Goal: Information Seeking & Learning: Check status

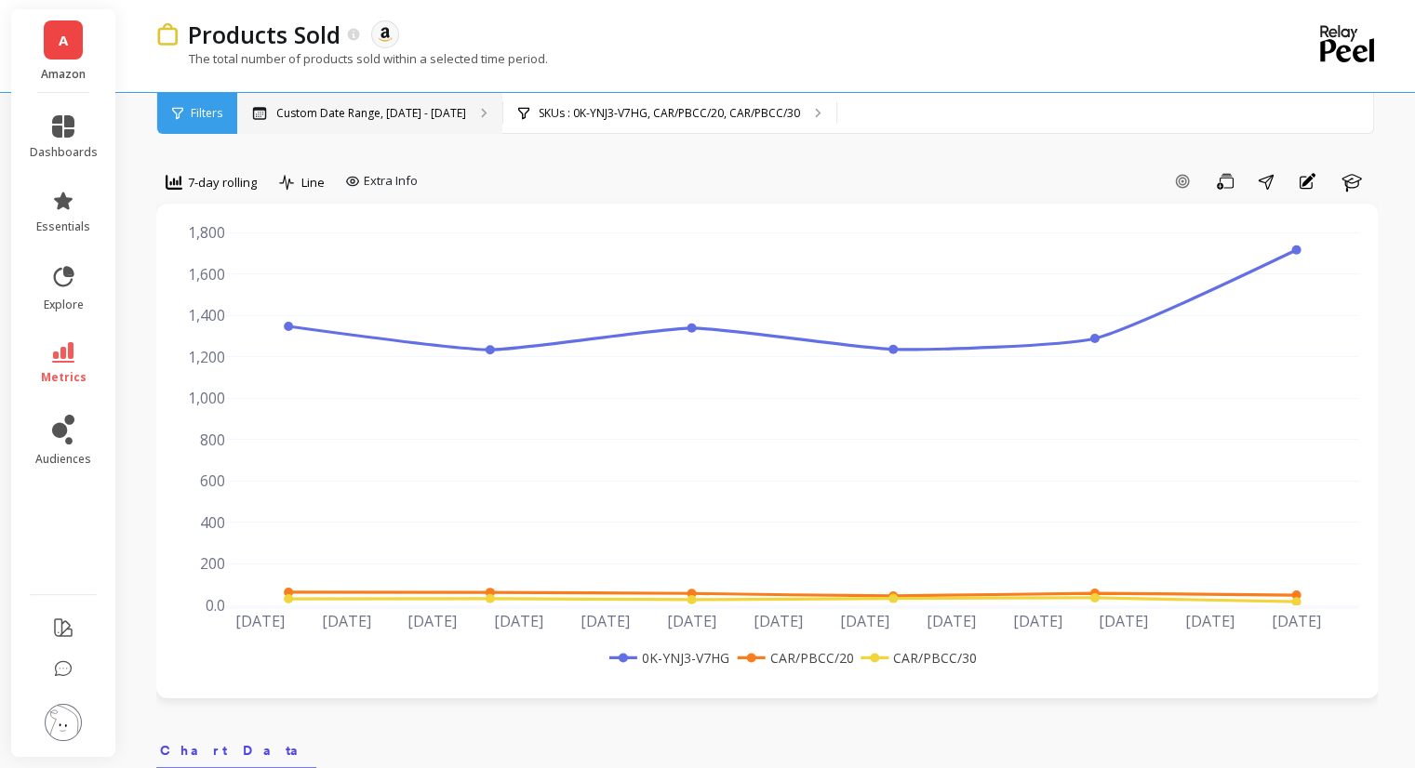
click at [433, 109] on p "Custom Date Range, [DATE] - [DATE]" at bounding box center [371, 113] width 190 height 15
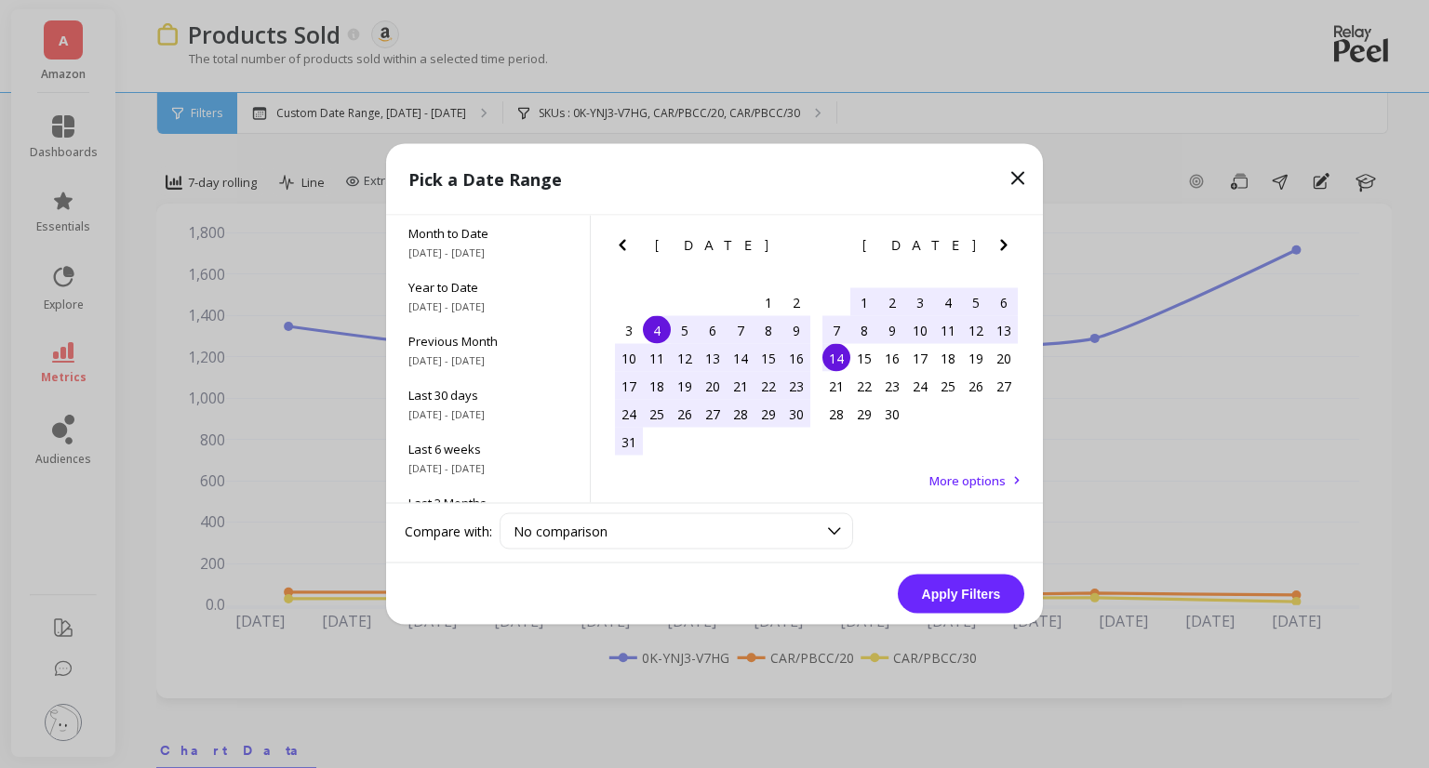
click at [1004, 254] on icon "Next Month" at bounding box center [1004, 245] width 22 height 22
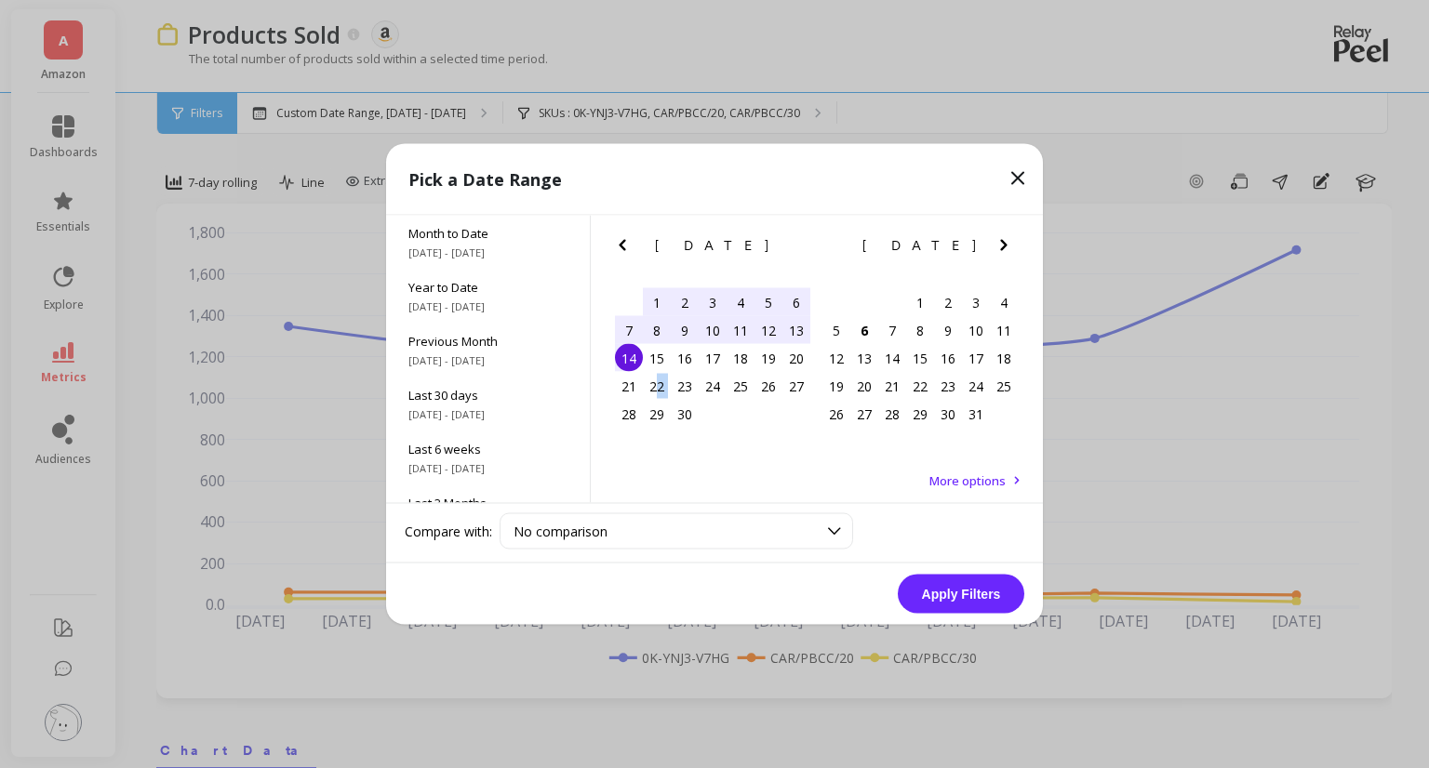
drag, startPoint x: 658, startPoint y: 384, endPoint x: 779, endPoint y: 404, distance: 123.4
click at [779, 404] on div "31 1 2 3 4 5 6 7 8 9 10 11 12 13 14 15 16 17 18 19 20 21 22 23 24 25 26 27 28 2…" at bounding box center [712, 358] width 195 height 140
click at [660, 412] on div "29" at bounding box center [657, 414] width 28 height 28
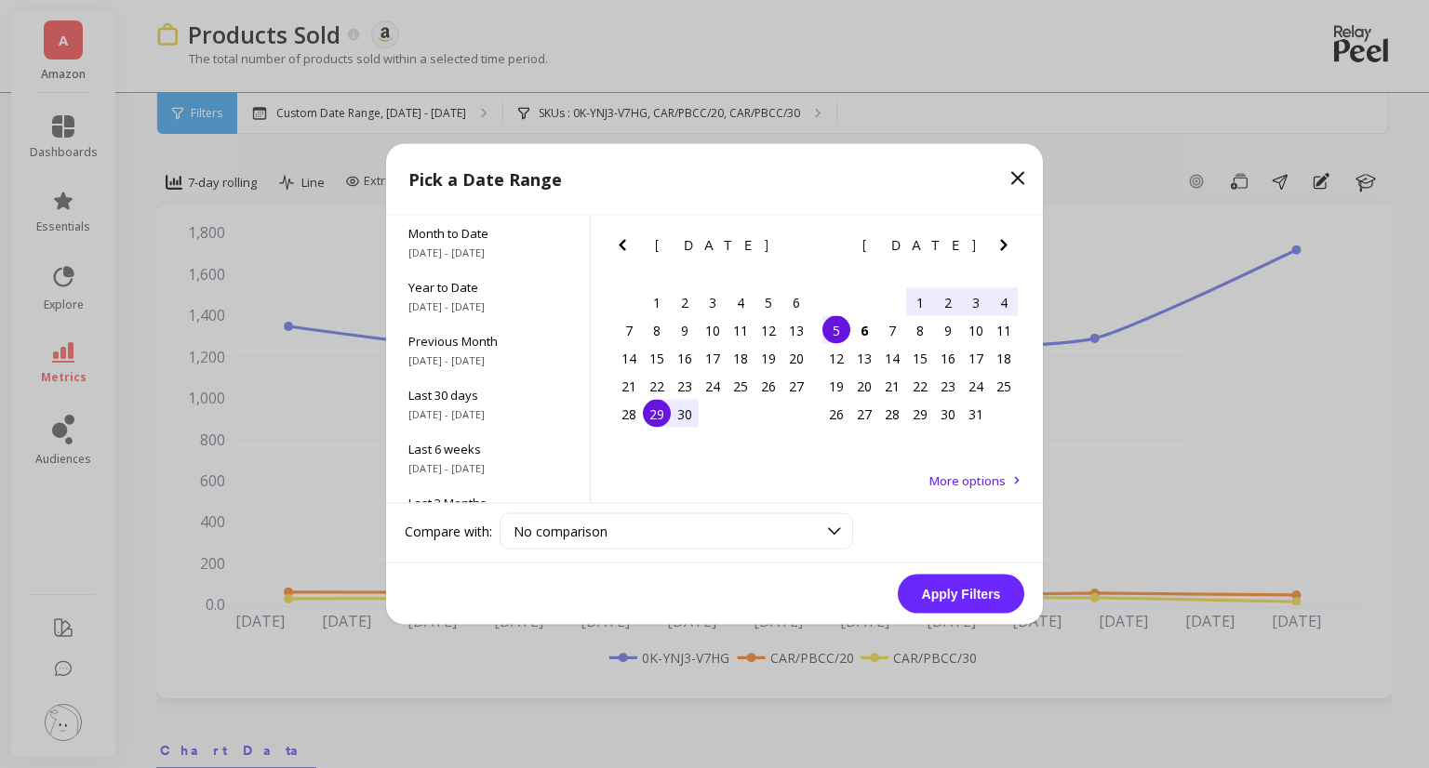
click at [846, 335] on div "5" at bounding box center [836, 330] width 28 height 28
click at [953, 589] on button "Apply Filters" at bounding box center [961, 594] width 127 height 39
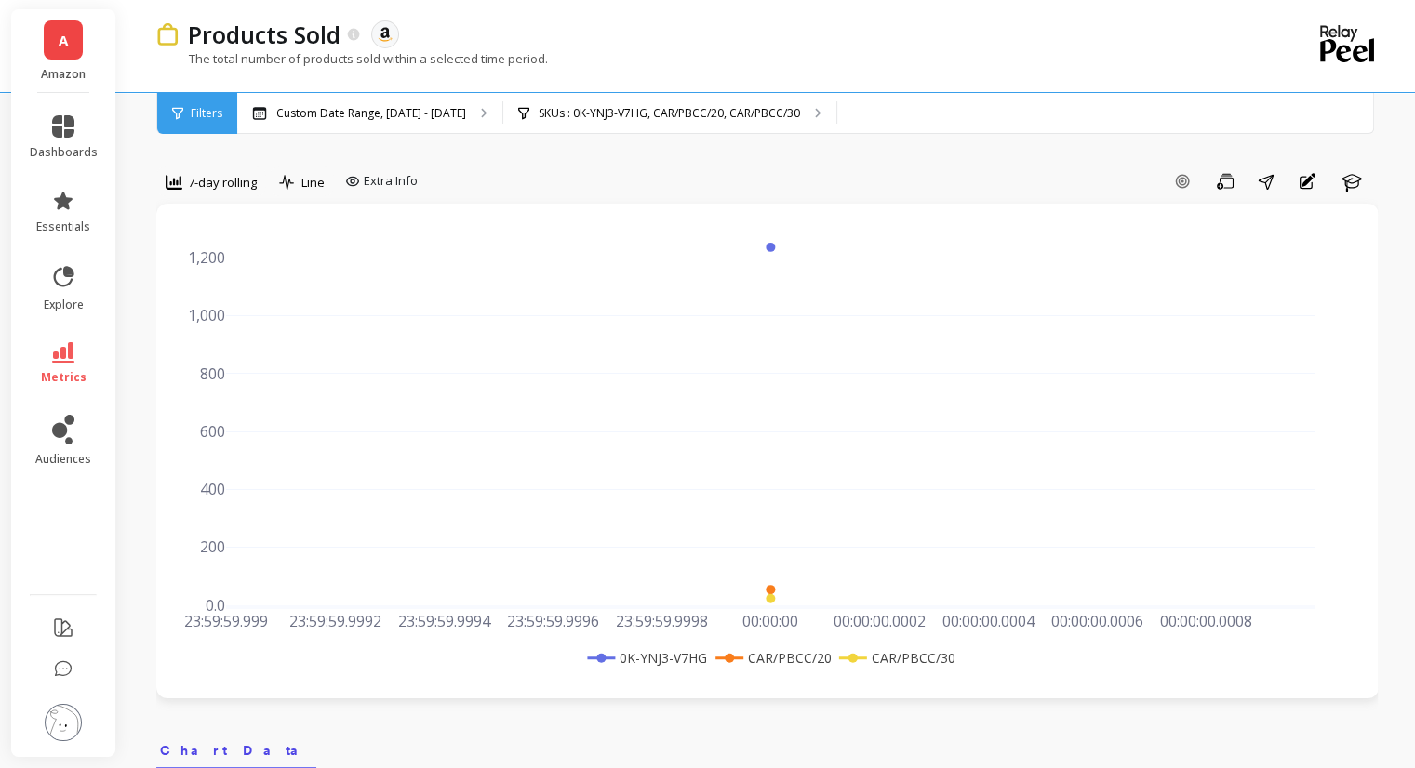
click at [190, 133] on div "Filters" at bounding box center [197, 113] width 80 height 41
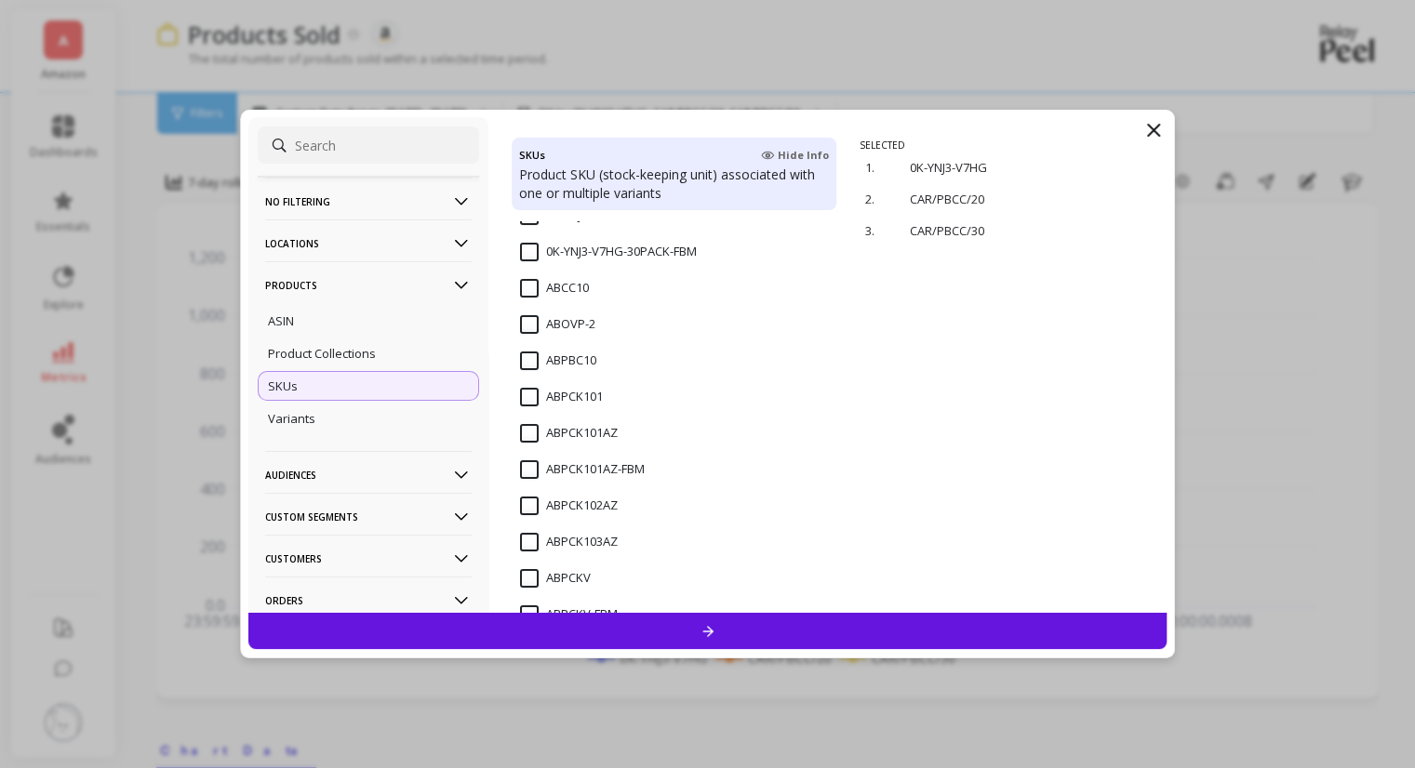
scroll to position [465, 0]
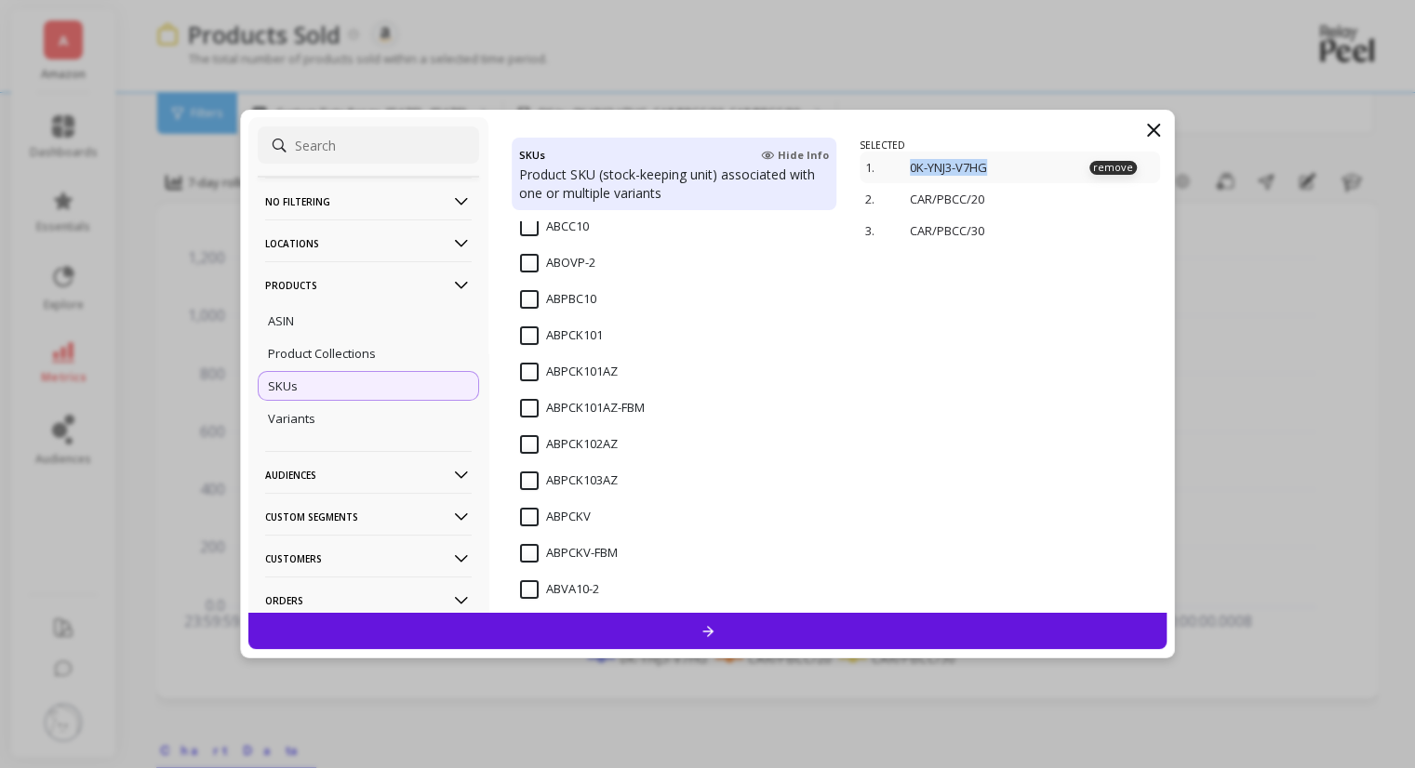
copy p "0K-YNJ3-V7HG"
drag, startPoint x: 971, startPoint y: 165, endPoint x: 910, endPoint y: 165, distance: 61.4
click at [910, 165] on p "0K-YNJ3-V7HG" at bounding box center [990, 167] width 161 height 17
click at [963, 392] on div "SELECTED 1. 0K-YNJ3-V7HG remove 2. CAR/PBCC/20 remove 3. CAR/PBCC/30 remove" at bounding box center [1012, 376] width 307 height 474
click at [879, 622] on div at bounding box center [707, 631] width 919 height 36
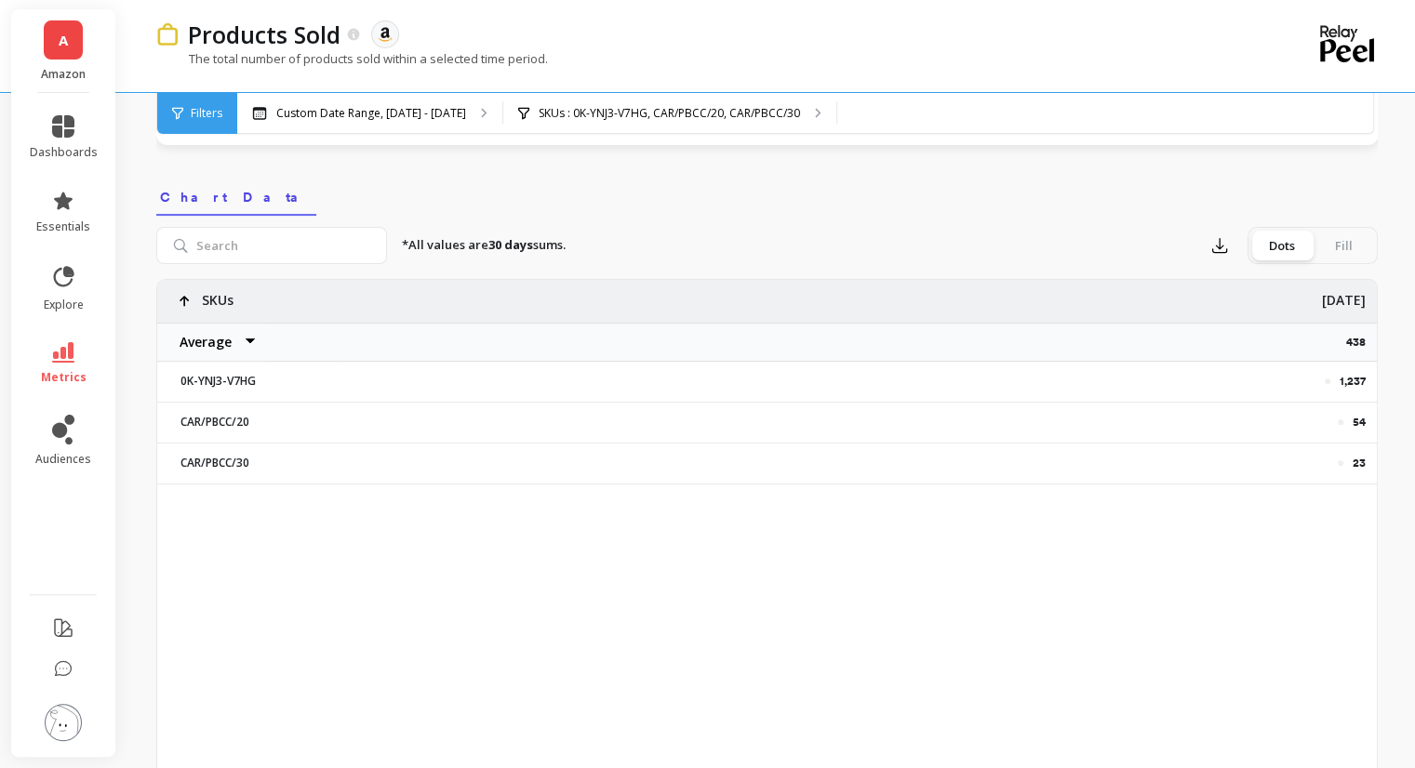
scroll to position [558, 0]
copy p "1,237"
drag, startPoint x: 1339, startPoint y: 373, endPoint x: 1366, endPoint y: 373, distance: 27.9
click at [1366, 373] on div "1,237" at bounding box center [859, 376] width 1033 height 39
click at [1358, 414] on p "54" at bounding box center [1358, 417] width 13 height 15
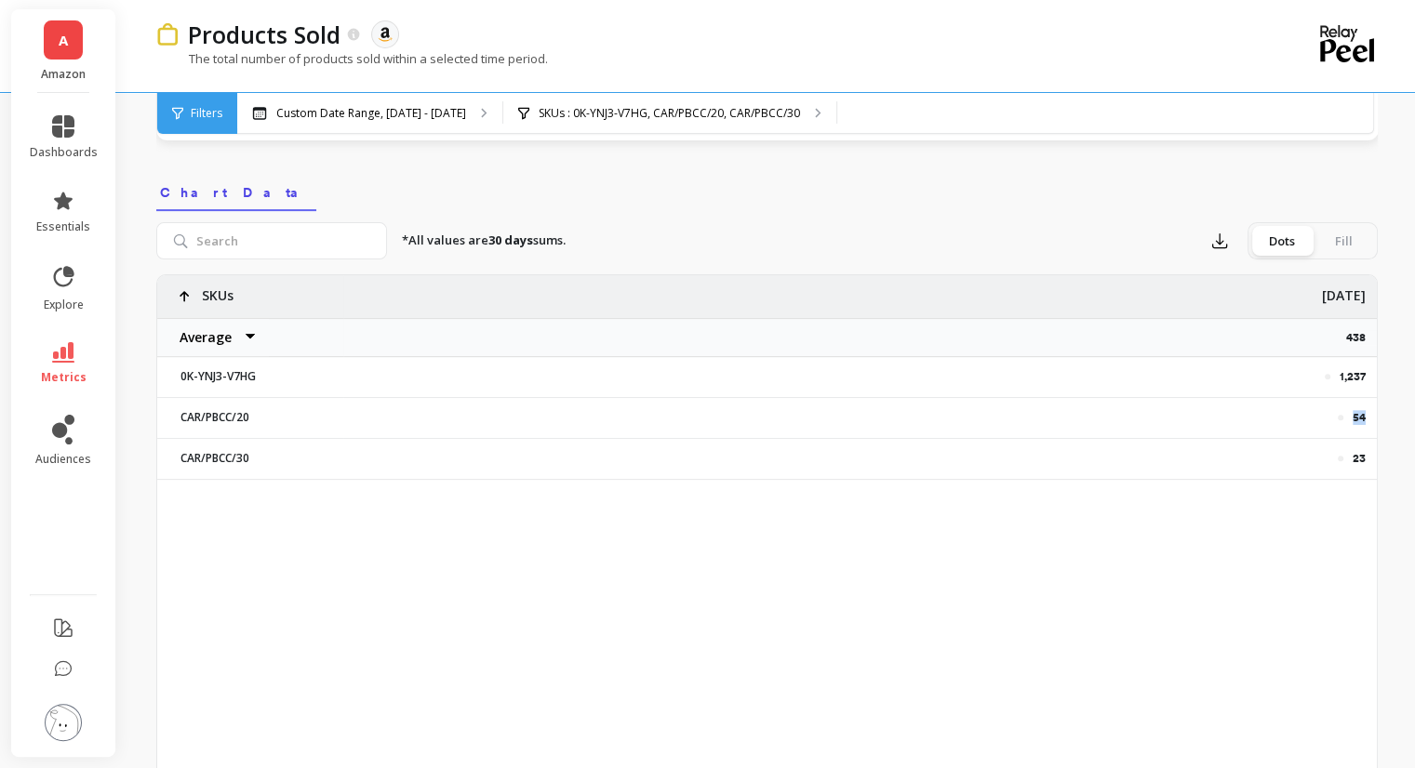
click at [1358, 414] on p "54" at bounding box center [1358, 417] width 13 height 15
copy p "54"
copy p "23"
drag, startPoint x: 1368, startPoint y: 458, endPoint x: 1354, endPoint y: 458, distance: 14.0
click at [1354, 458] on div "23" at bounding box center [859, 458] width 1033 height 39
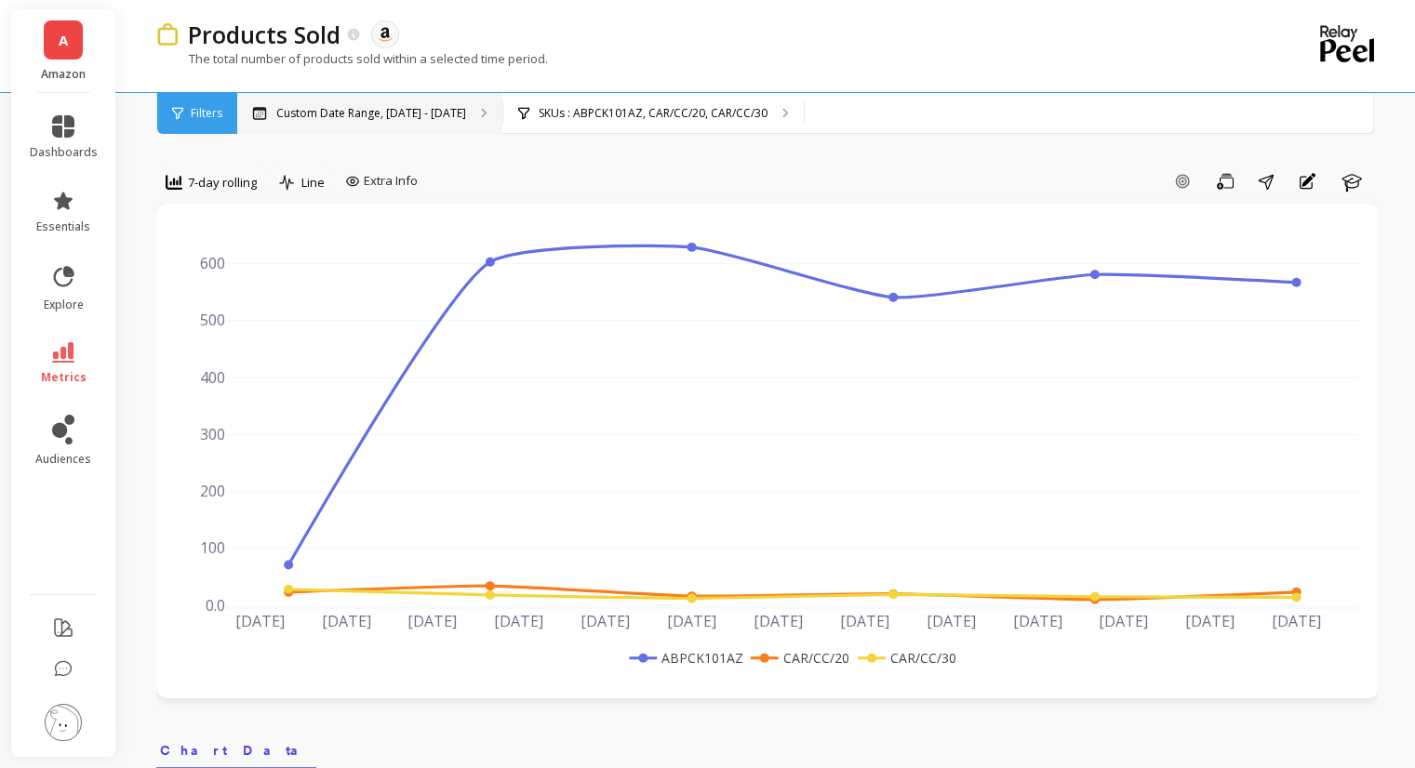
click at [343, 116] on p "Custom Date Range, [DATE] - [DATE]" at bounding box center [371, 113] width 190 height 15
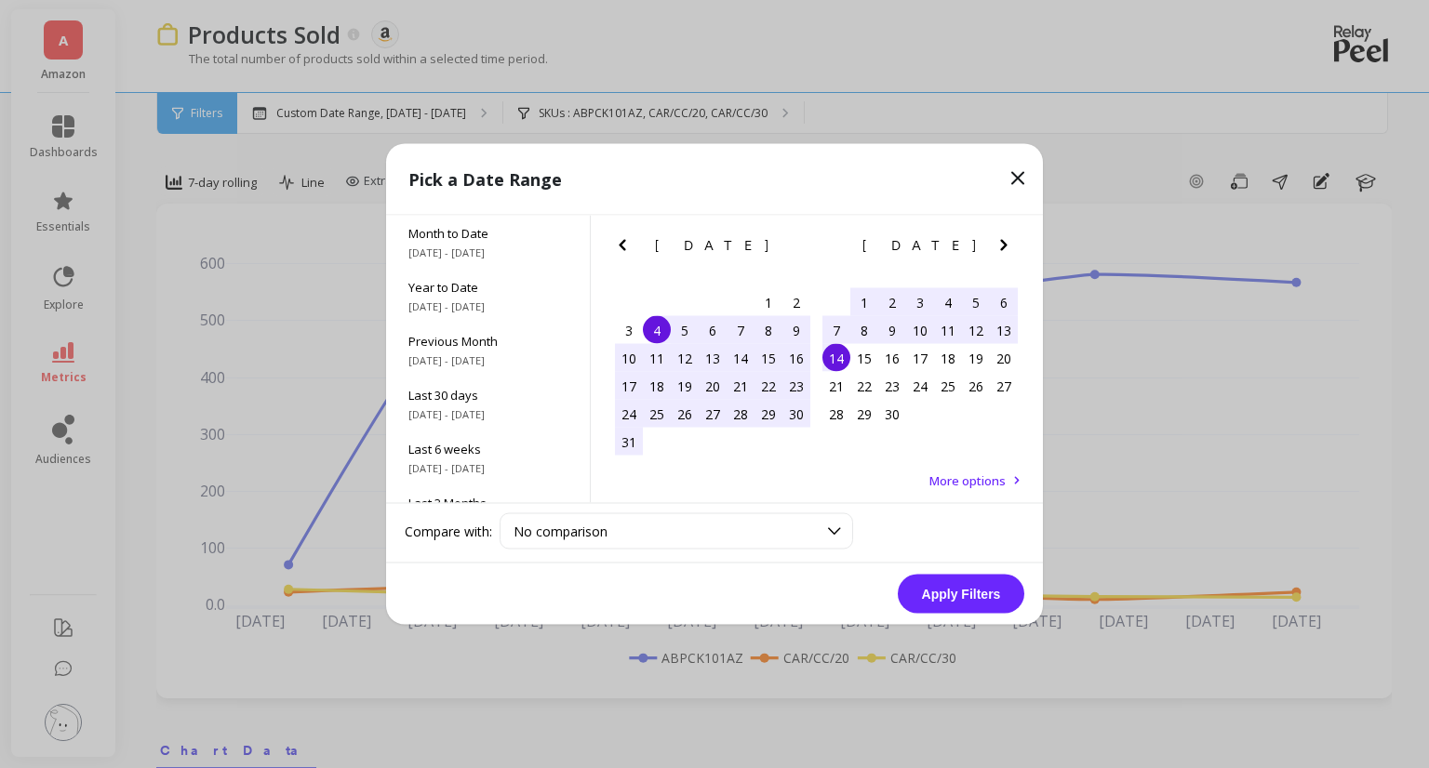
click at [1004, 238] on icon "Next Month" at bounding box center [1004, 245] width 22 height 22
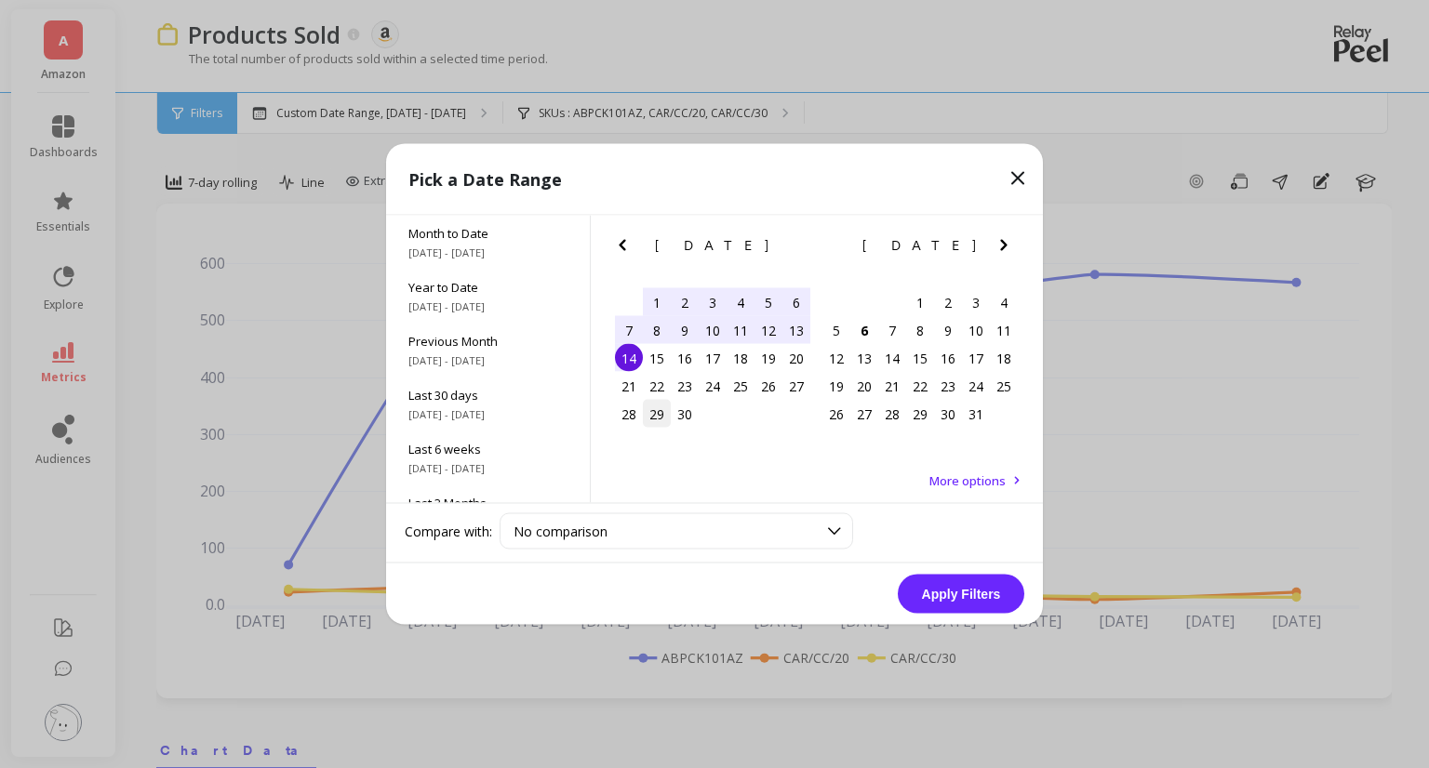
click at [664, 408] on div "29" at bounding box center [657, 414] width 28 height 28
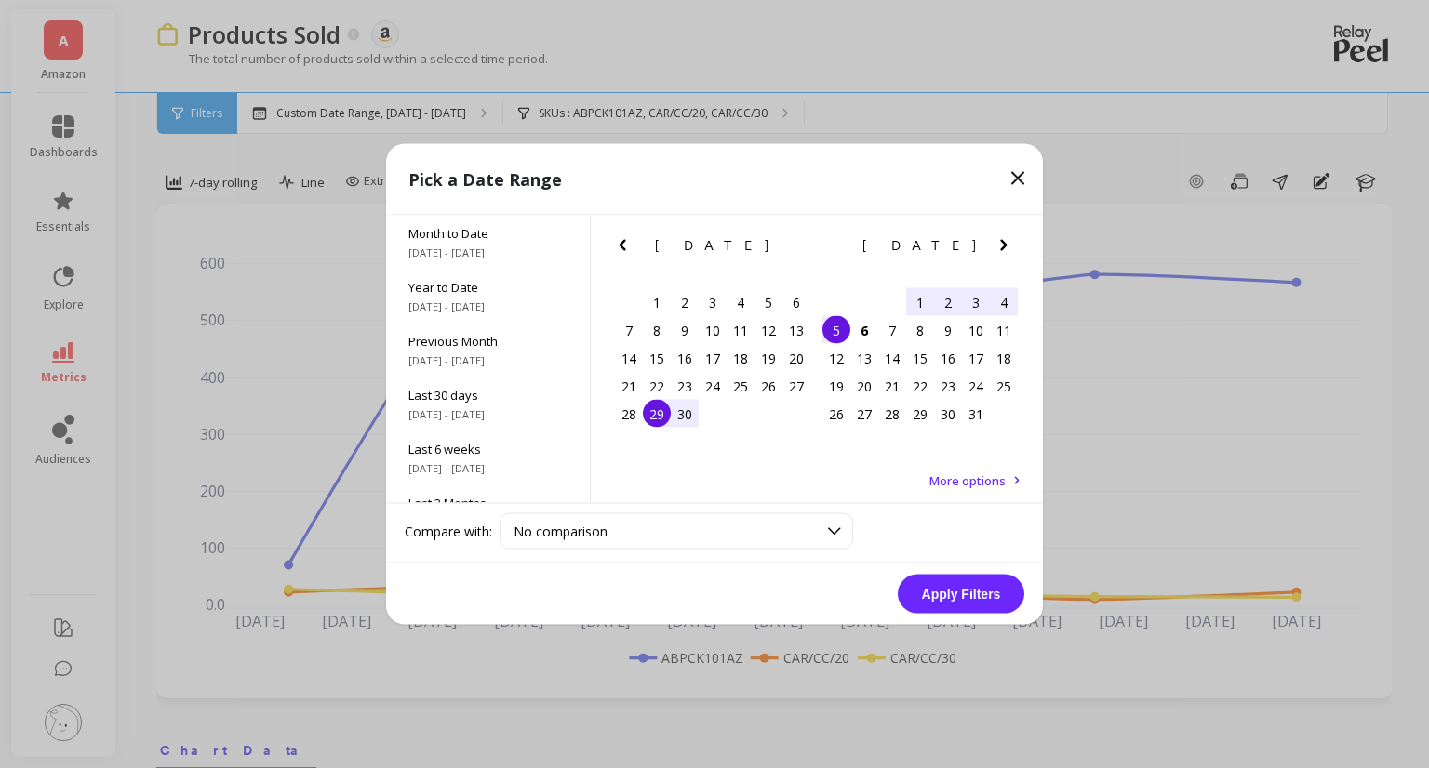
click at [843, 336] on div "5" at bounding box center [836, 330] width 28 height 28
click at [966, 575] on button "Apply Filters" at bounding box center [961, 594] width 127 height 39
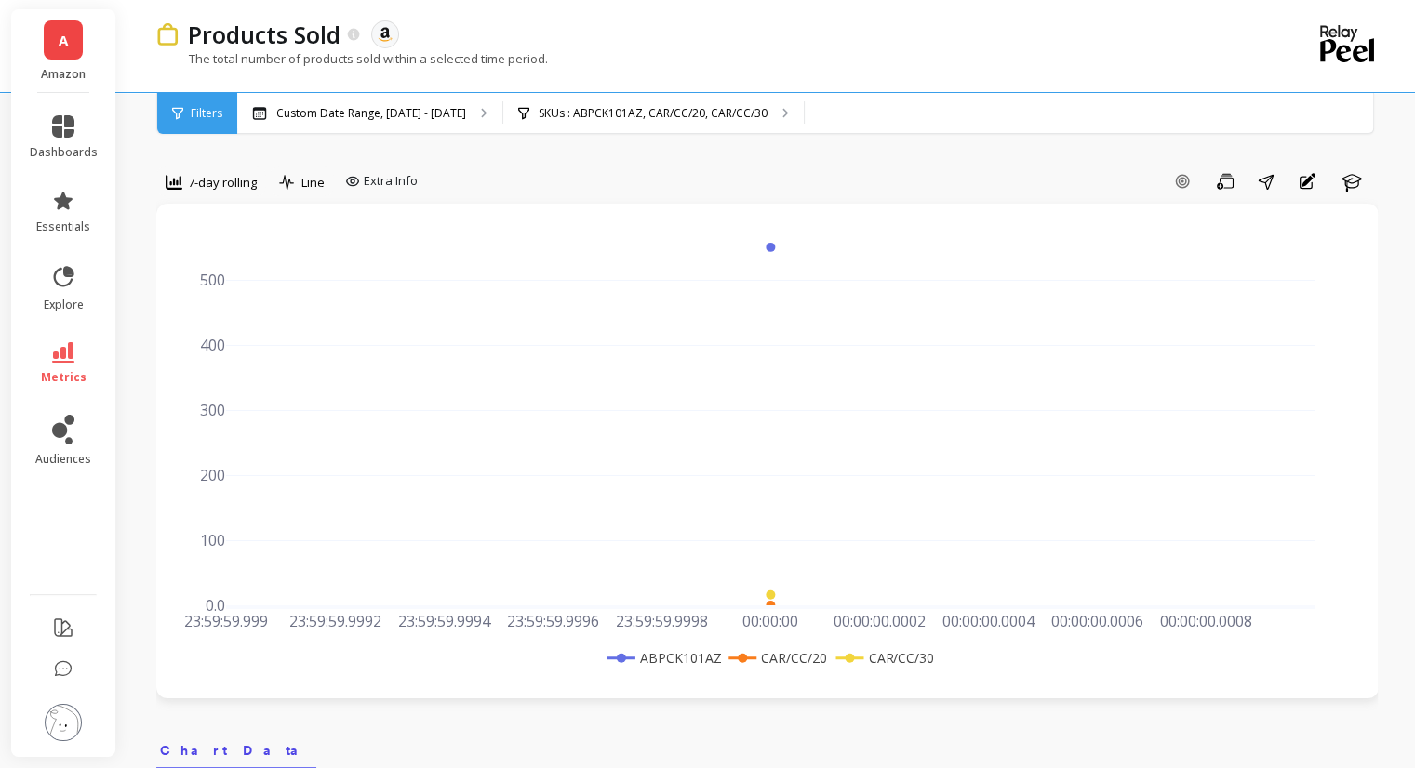
scroll to position [558, 0]
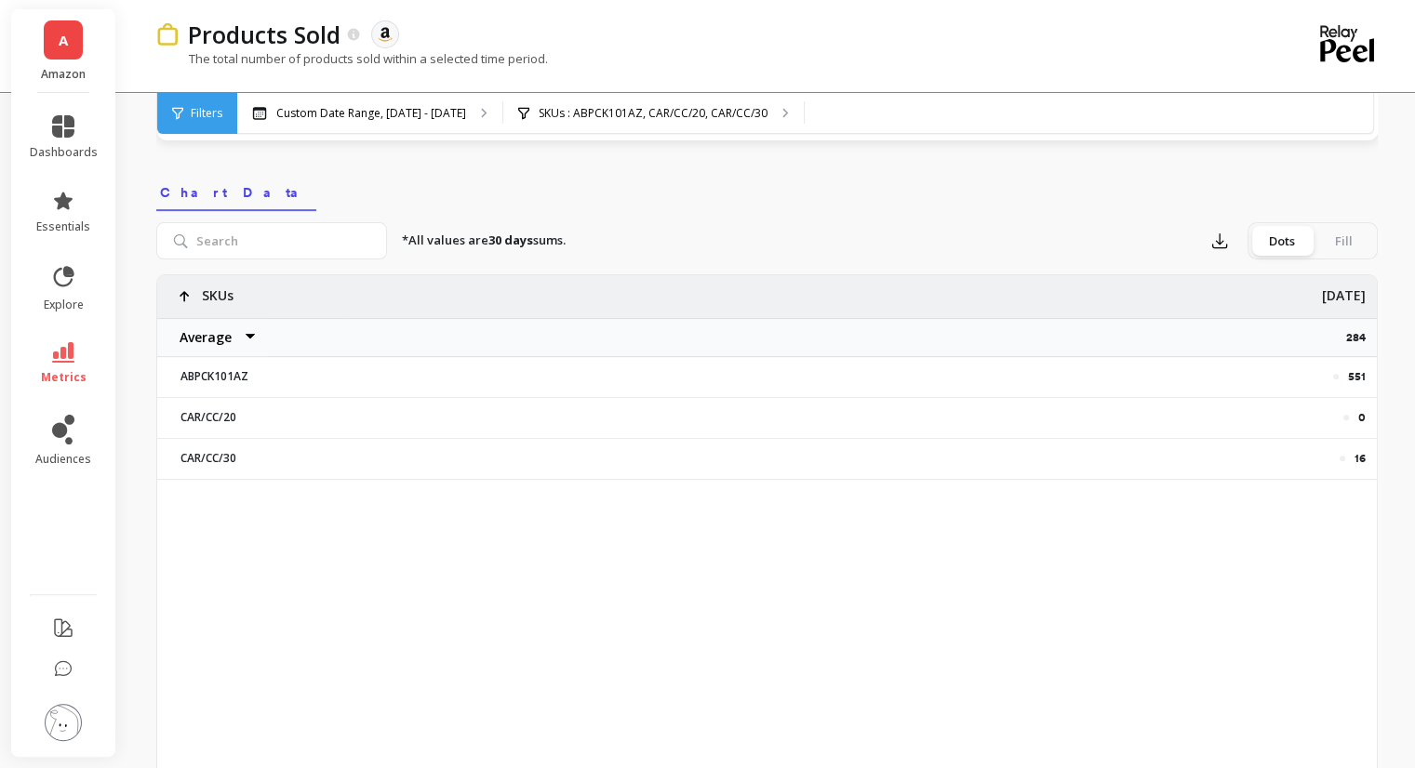
click at [1356, 369] on p "551" at bounding box center [1357, 376] width 18 height 15
copy p "551"
click at [225, 375] on p "ABPCK101AZ" at bounding box center [250, 376] width 163 height 15
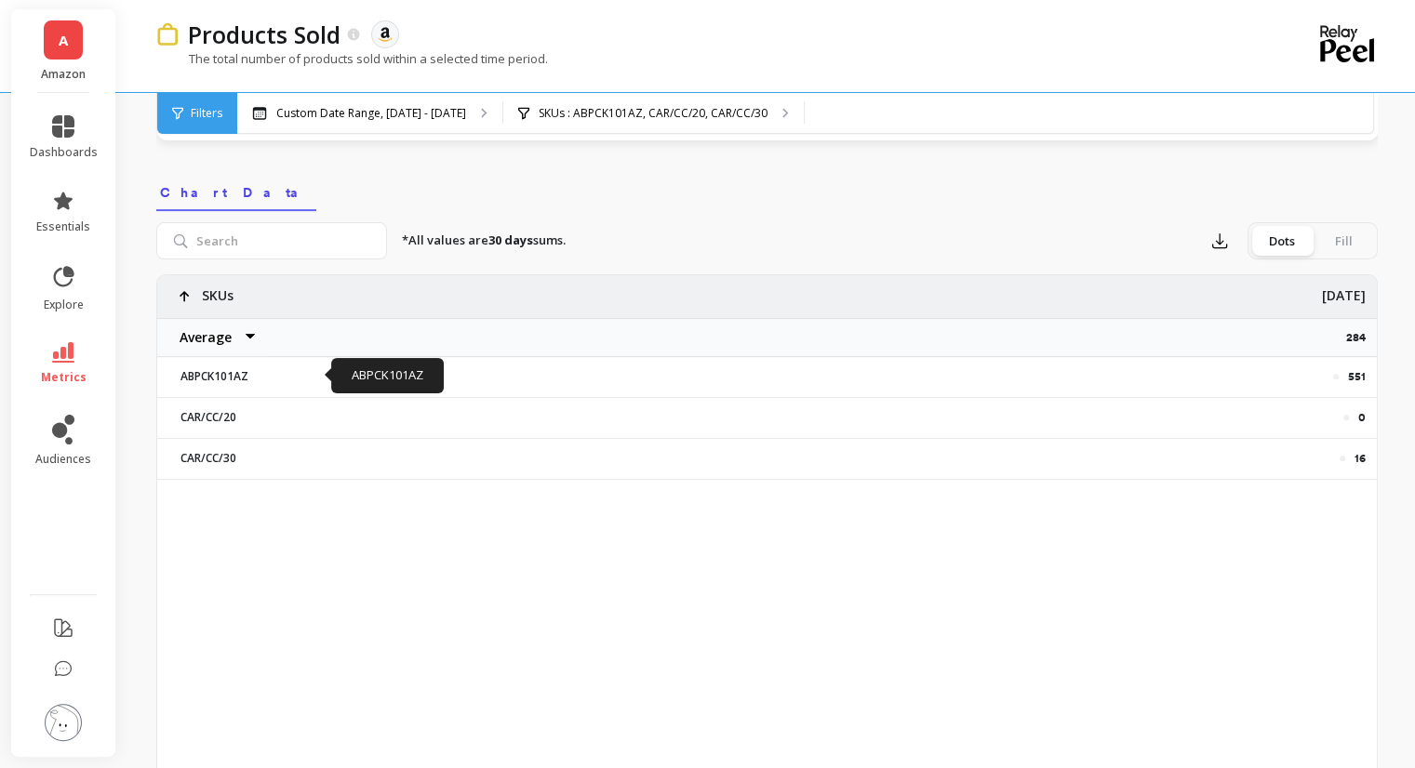
click at [242, 373] on p "ABPCK101AZ" at bounding box center [250, 376] width 163 height 15
copy p "ABPCK101AZ"
click at [1359, 377] on p "551" at bounding box center [1357, 376] width 18 height 15
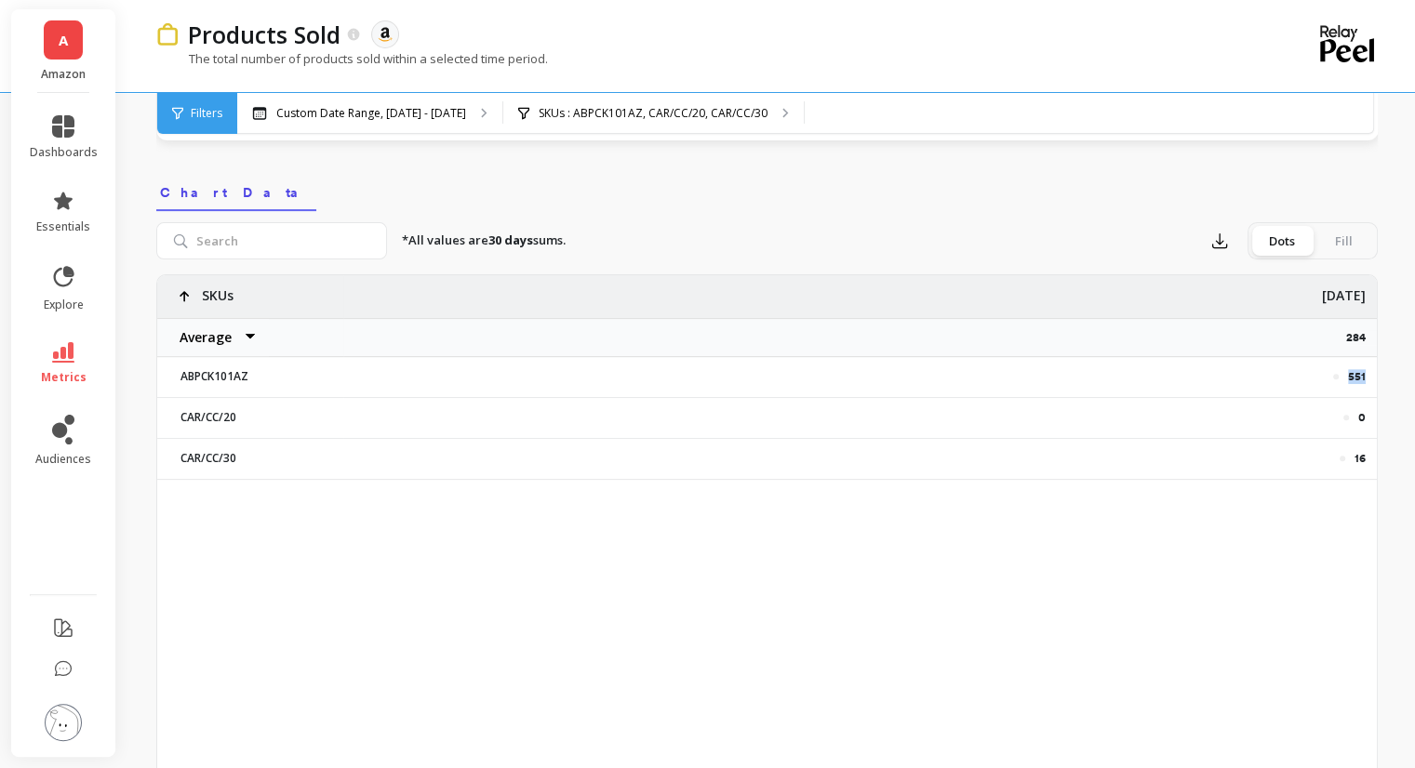
copy p "551"
click at [1362, 459] on p "16" at bounding box center [1359, 458] width 11 height 15
click at [1357, 459] on p "16" at bounding box center [1359, 458] width 11 height 15
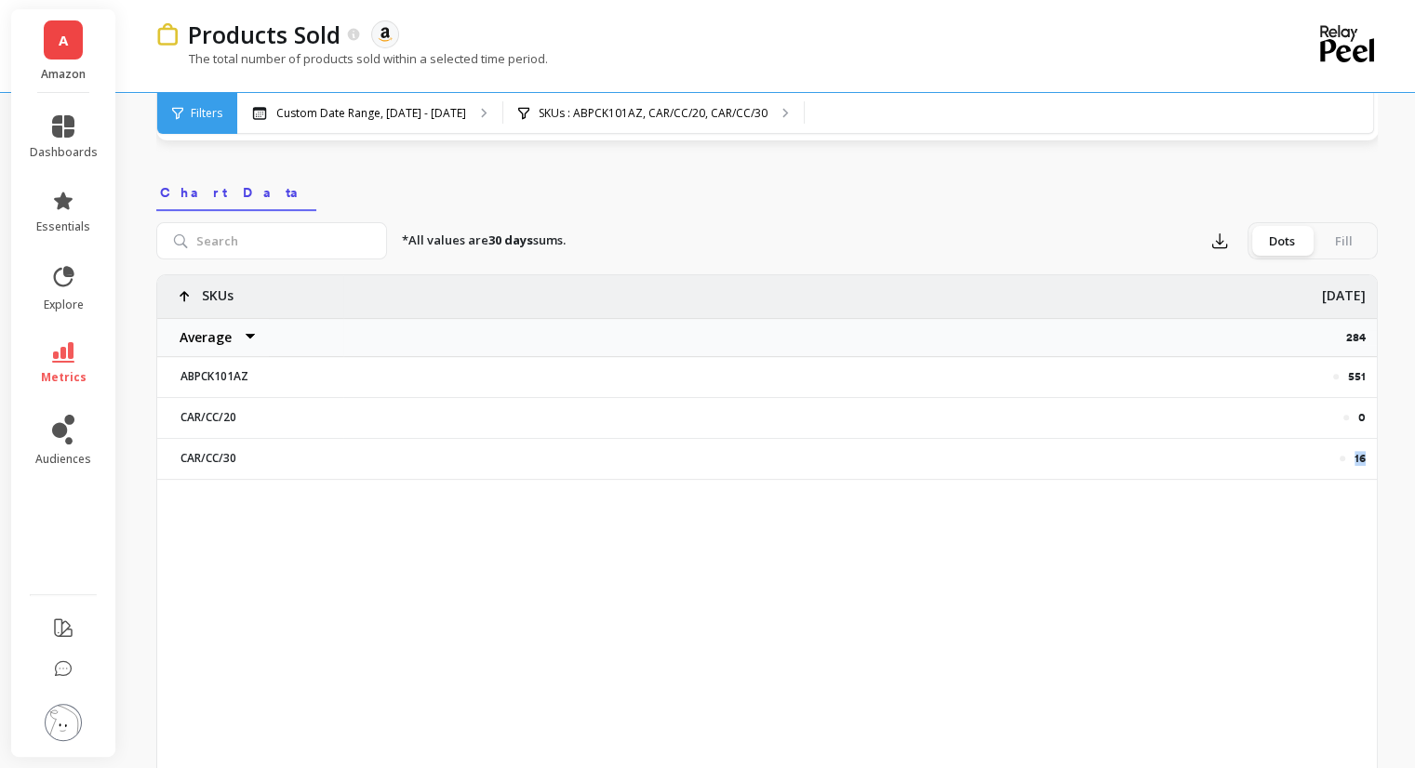
copy p "16"
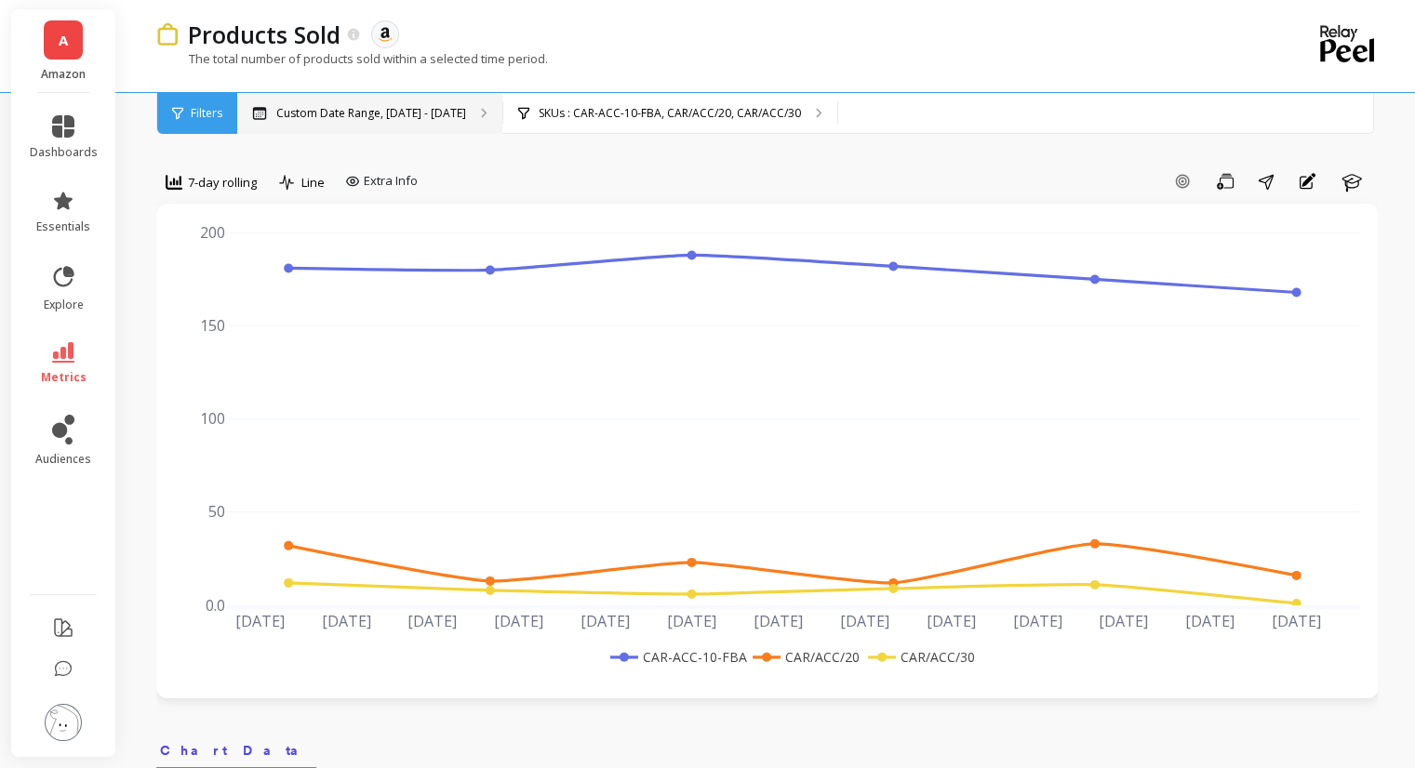
click at [420, 118] on p "Custom Date Range, Aug 4 - Sep 14" at bounding box center [371, 113] width 190 height 15
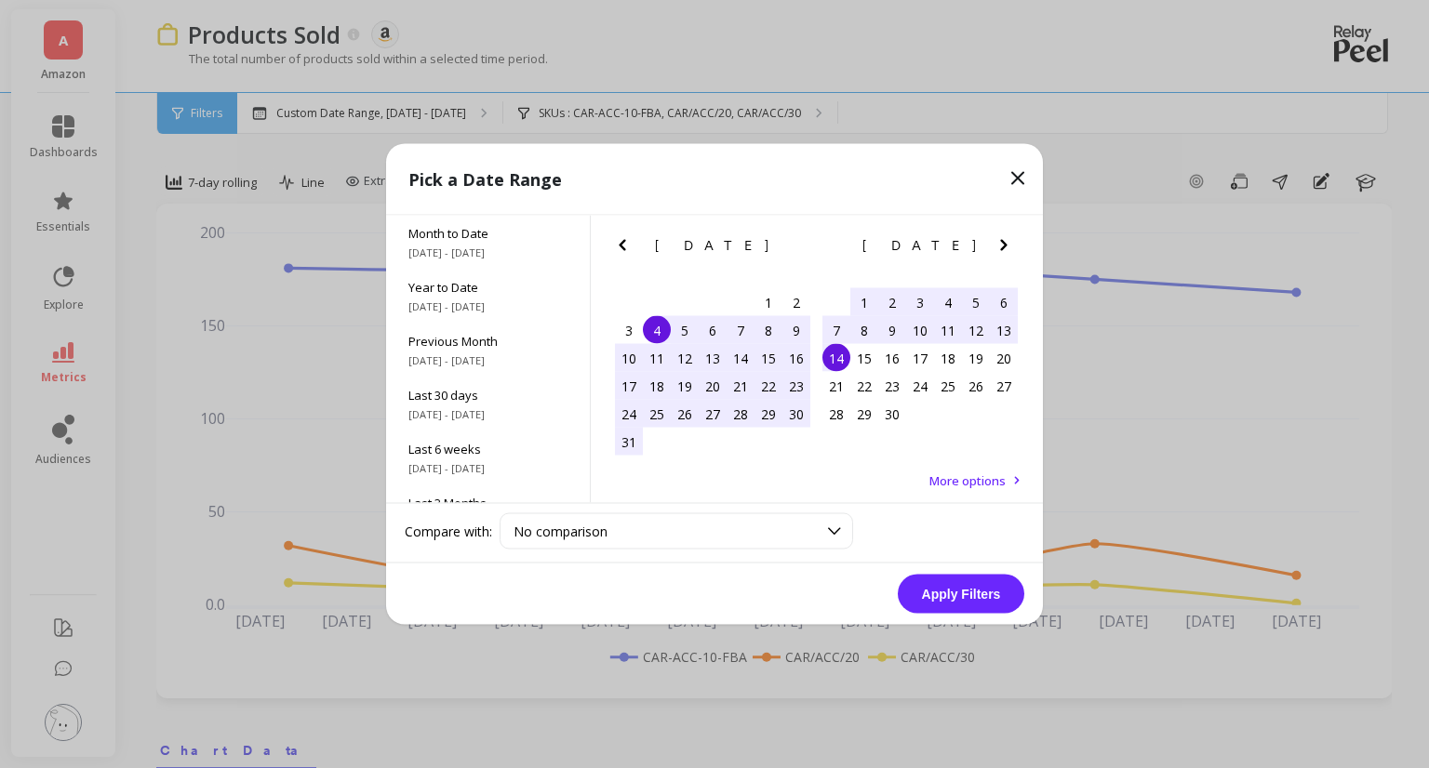
click at [1006, 249] on icon "Next Month" at bounding box center [1004, 245] width 22 height 22
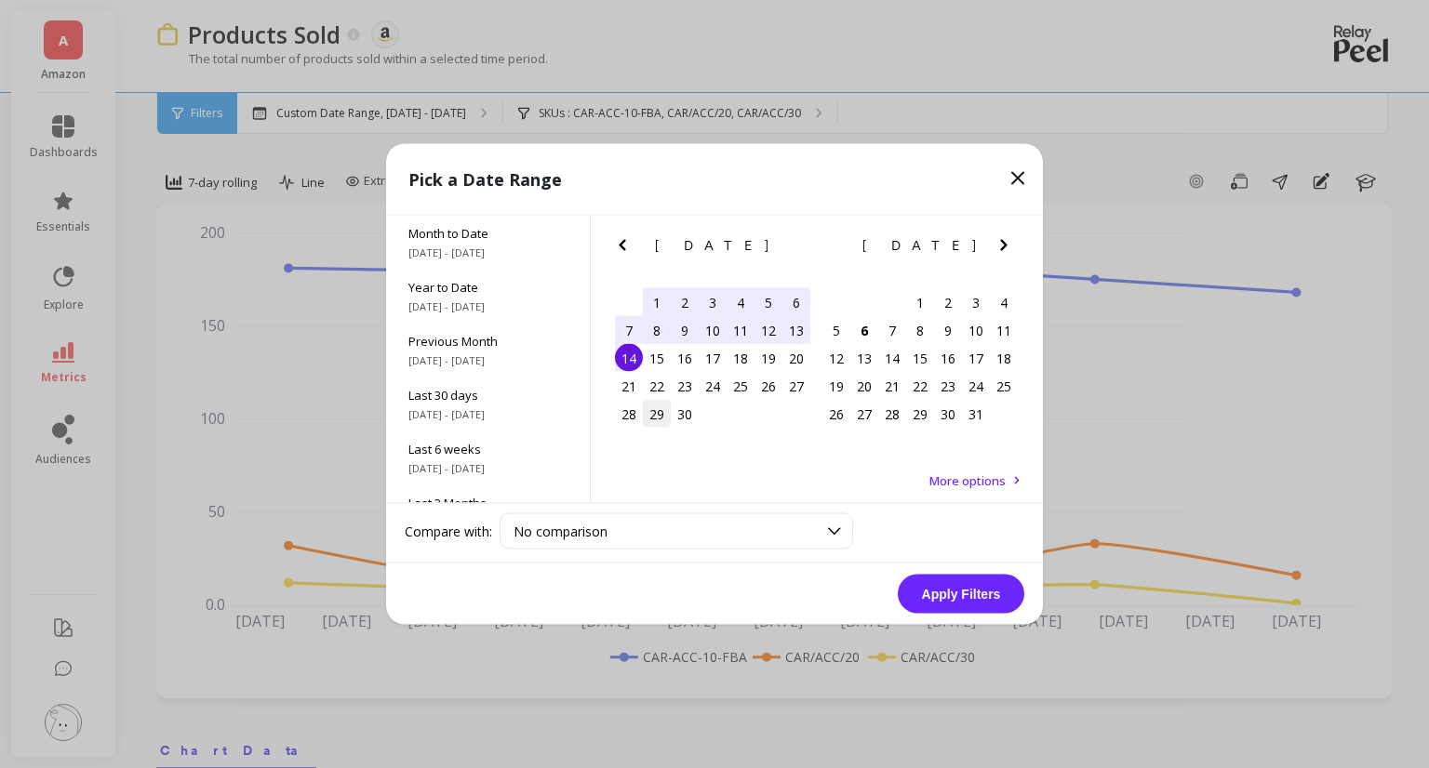
click at [660, 416] on div "29" at bounding box center [657, 414] width 28 height 28
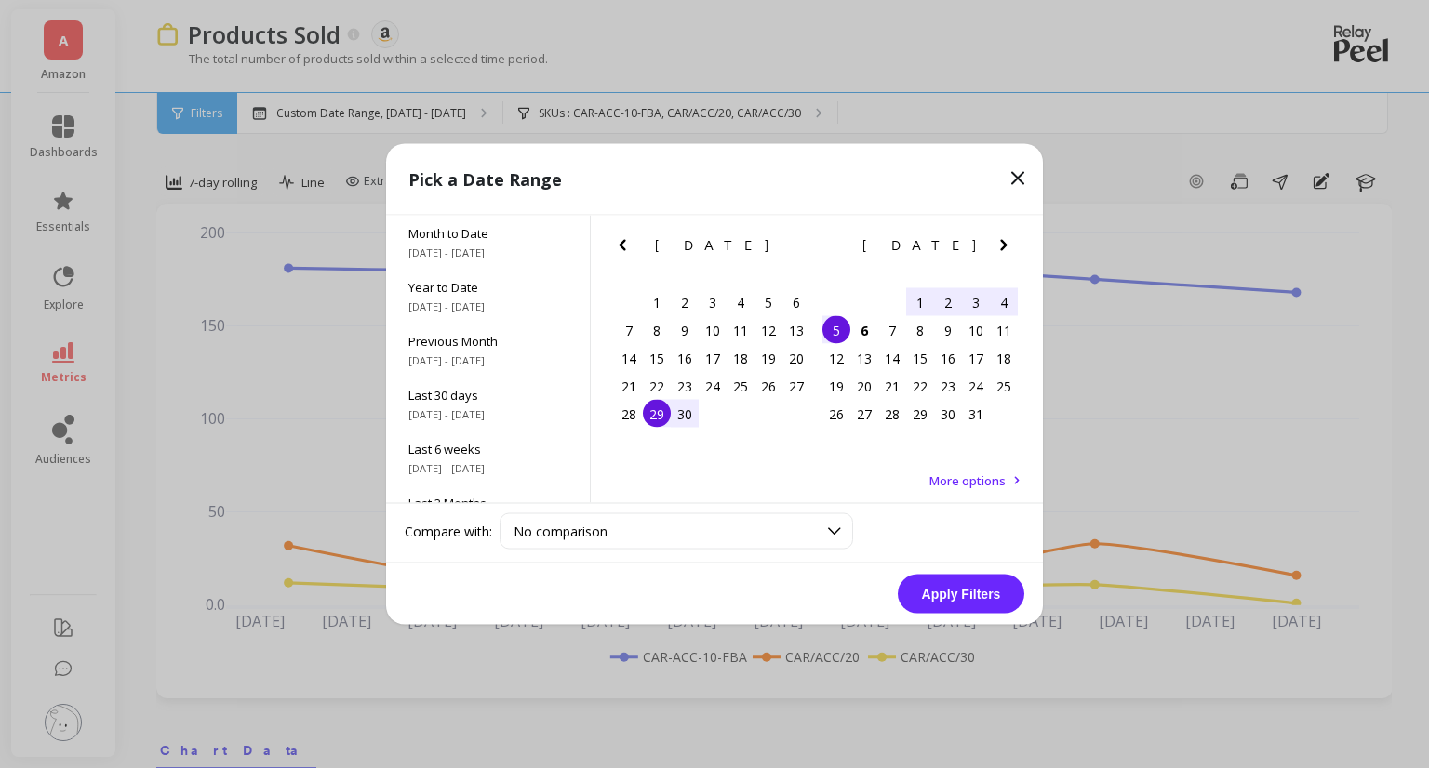
click at [846, 326] on div "5" at bounding box center [836, 330] width 28 height 28
click at [953, 588] on button "Apply Filters" at bounding box center [961, 594] width 127 height 39
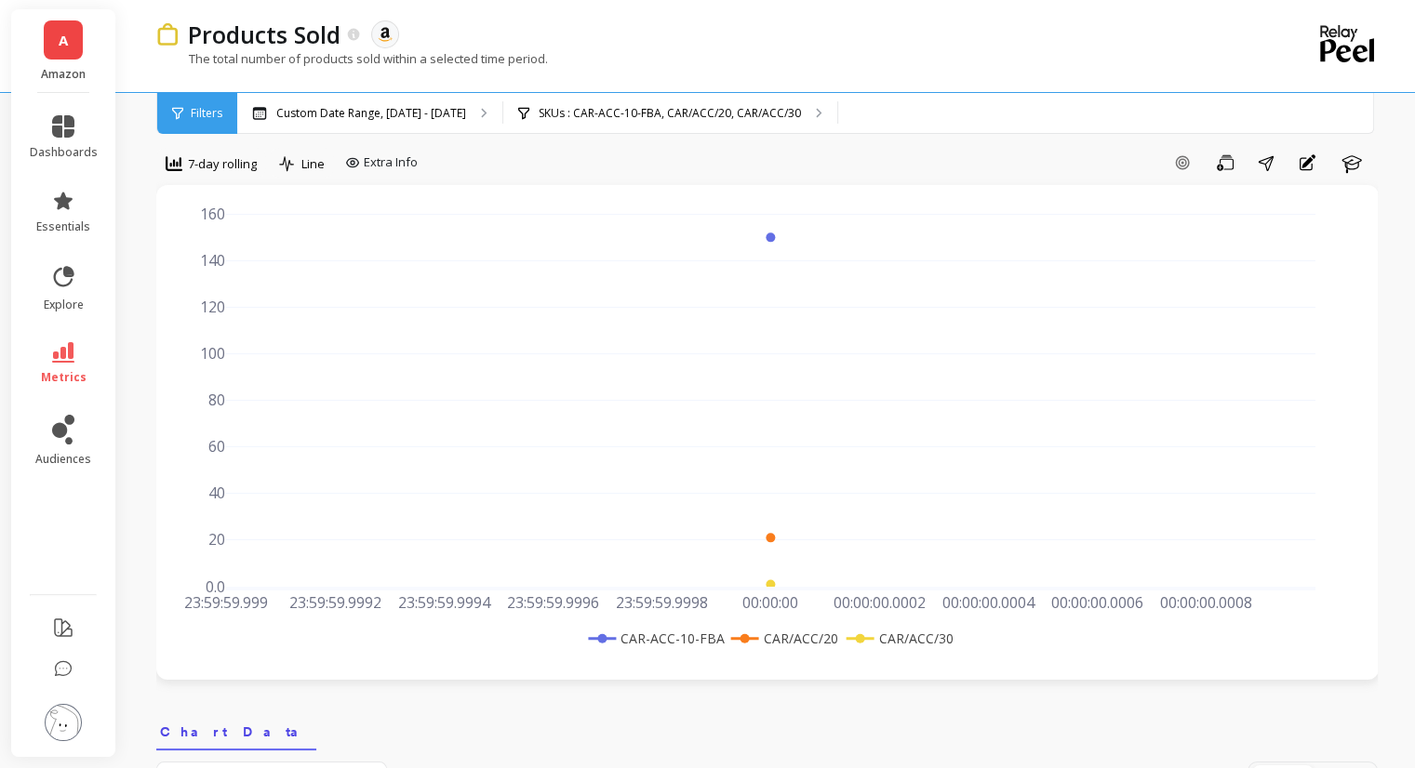
scroll to position [465, 0]
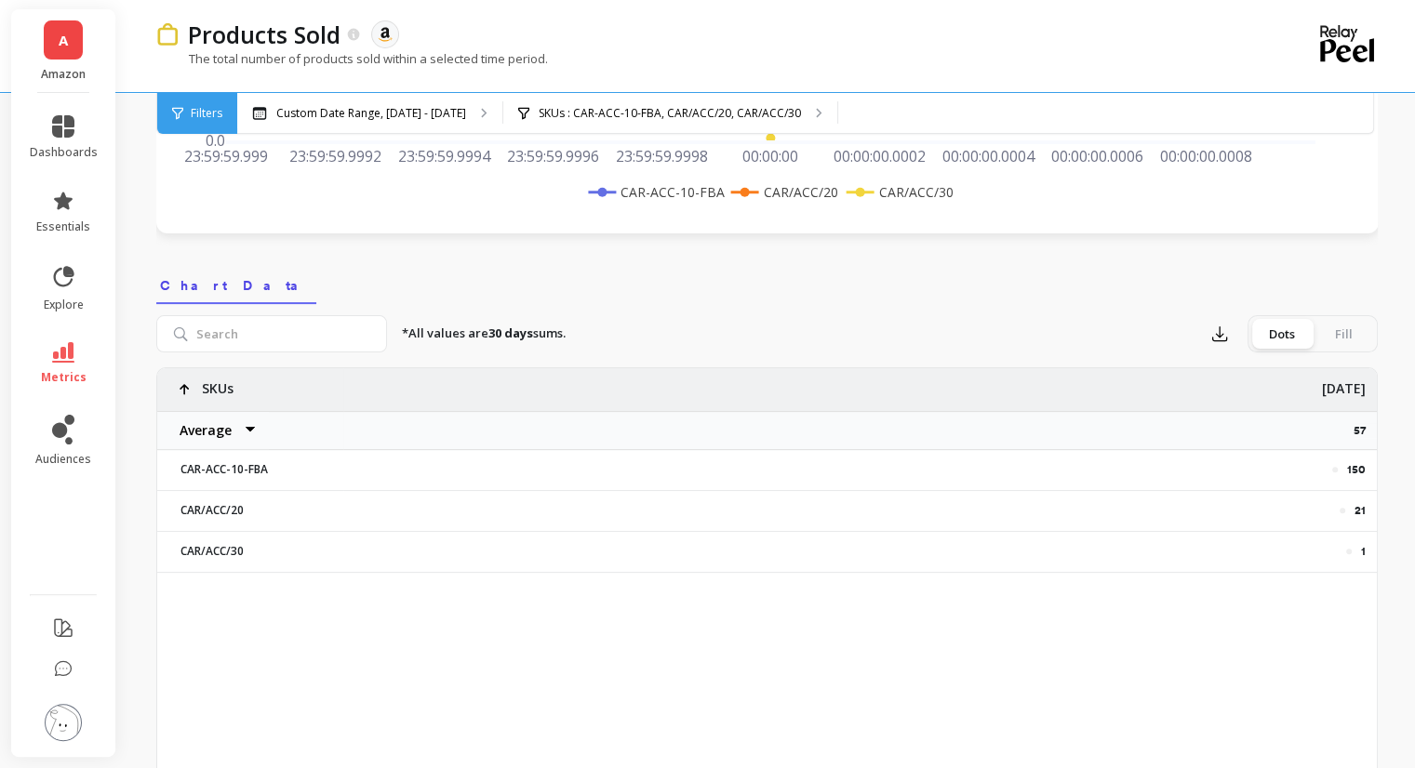
click at [1368, 468] on div "150" at bounding box center [859, 469] width 1033 height 39
click at [1358, 468] on p "150" at bounding box center [1356, 469] width 19 height 15
copy p "150"
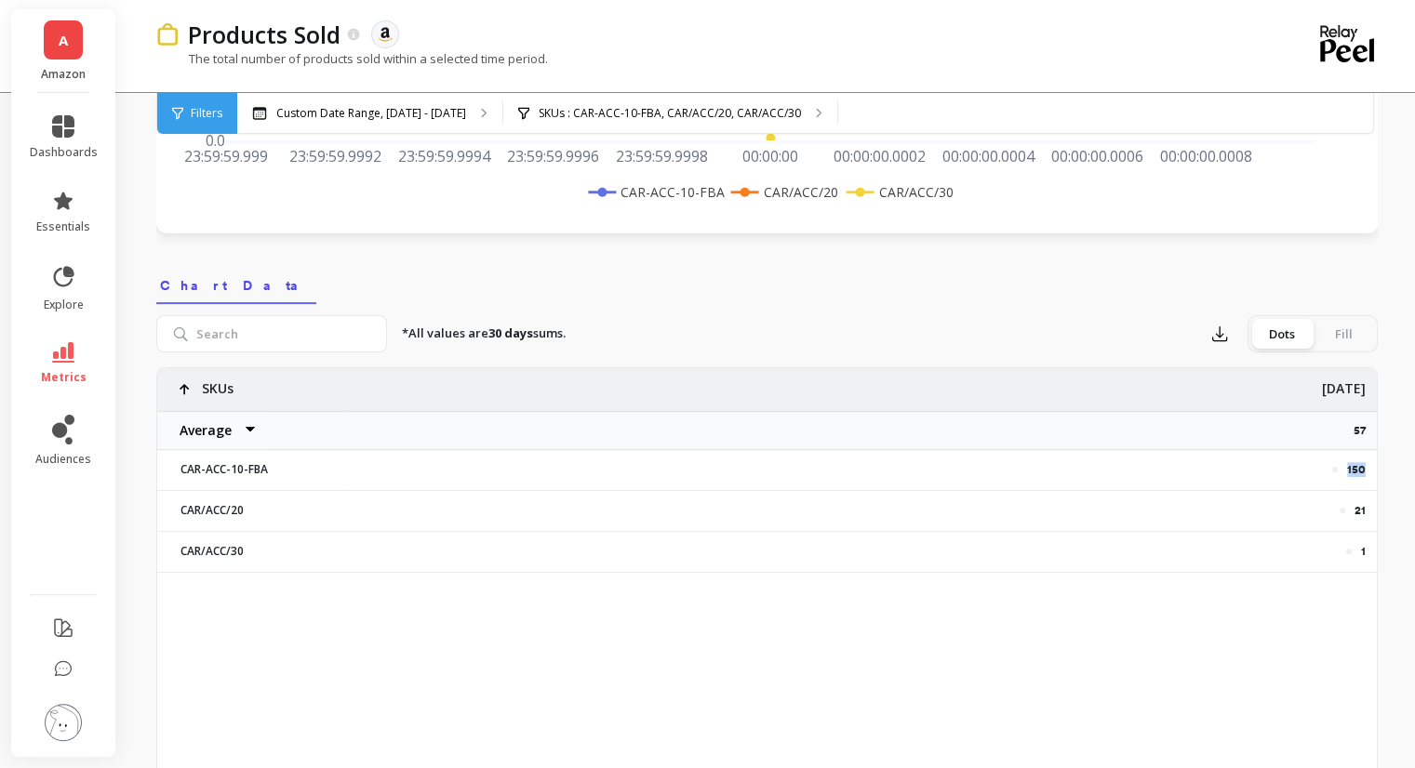
click at [1355, 466] on p "150" at bounding box center [1356, 469] width 19 height 15
click at [1355, 465] on p "150" at bounding box center [1356, 469] width 19 height 15
click at [1354, 509] on p "21" at bounding box center [1359, 510] width 11 height 15
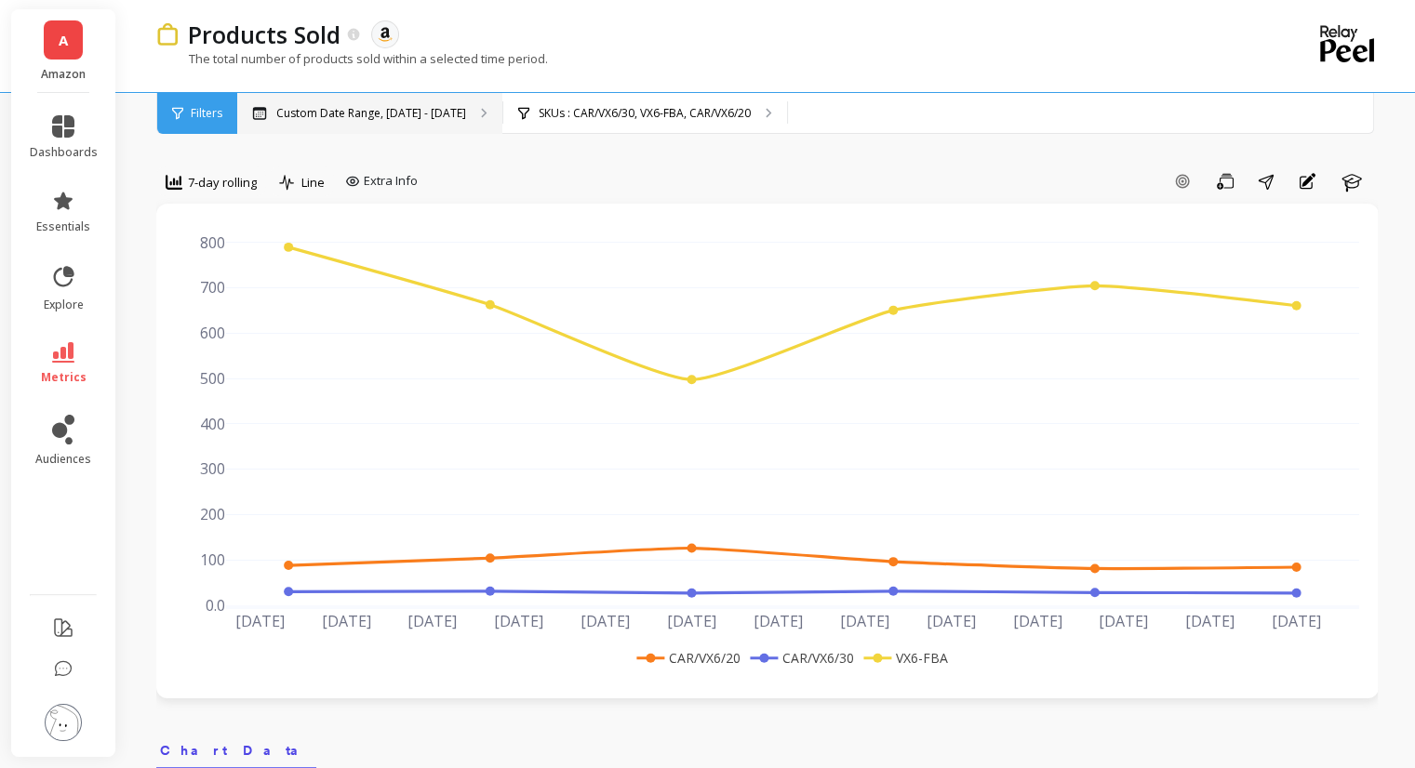
click at [335, 98] on div "Custom Date Range, [DATE] - [DATE]" at bounding box center [369, 113] width 265 height 41
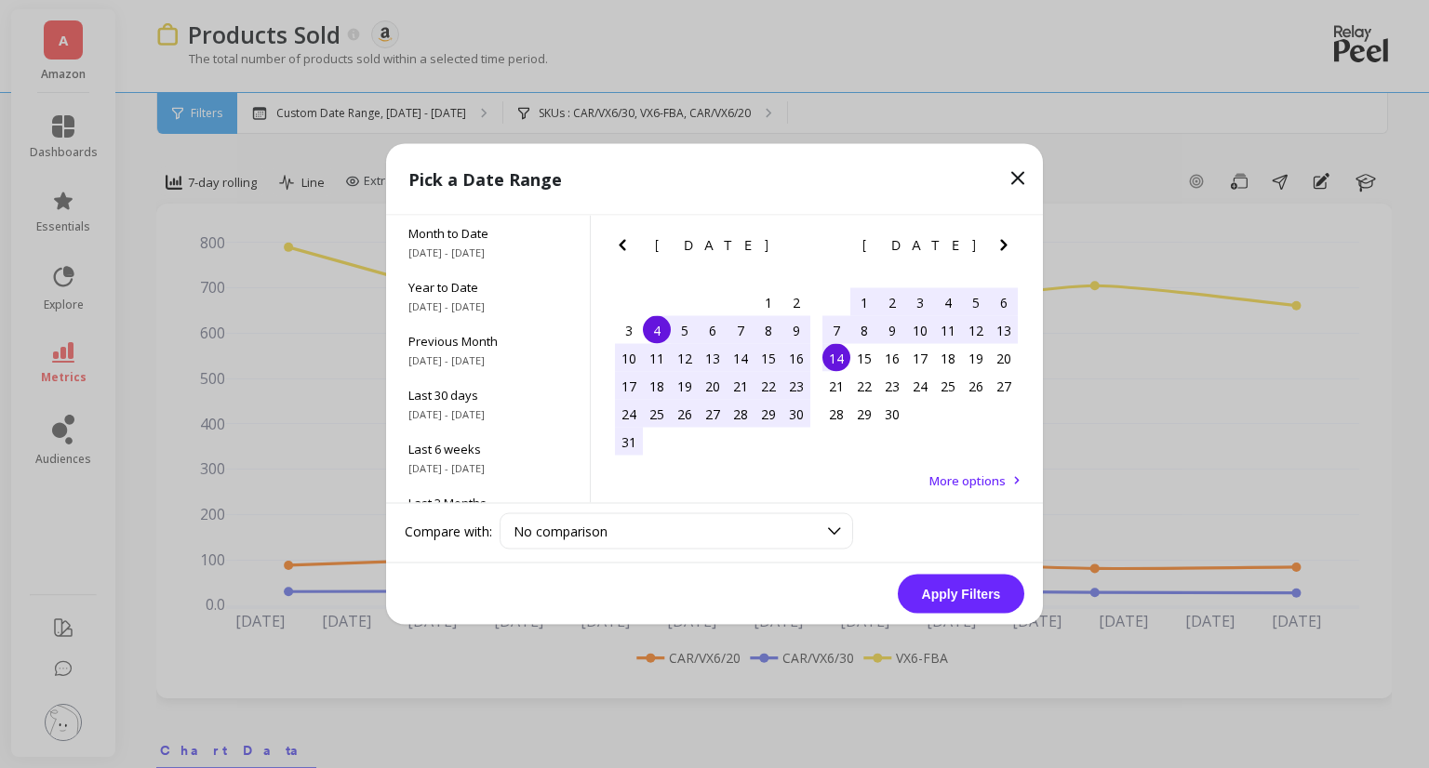
click at [1011, 251] on icon "Next Month" at bounding box center [1004, 245] width 22 height 22
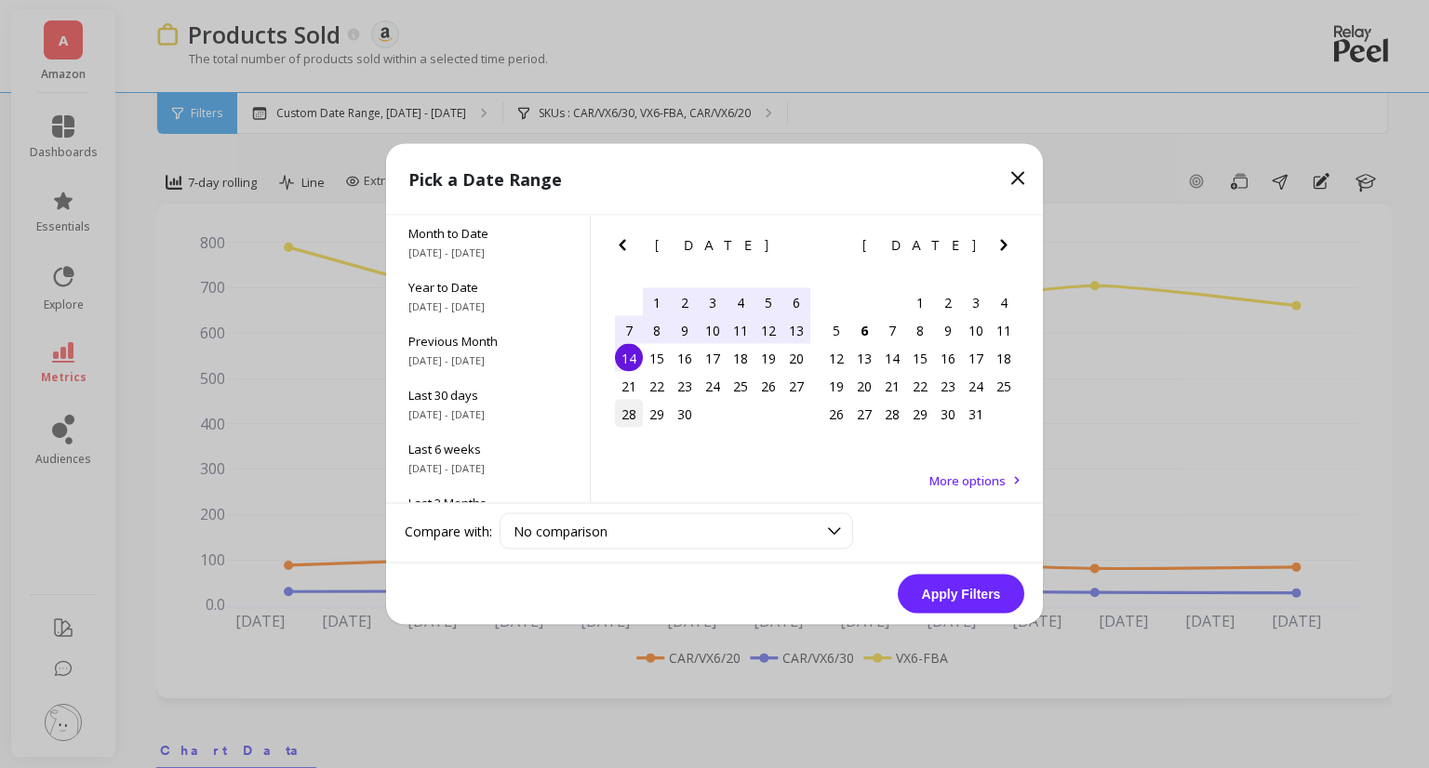
click at [640, 413] on div "28" at bounding box center [629, 414] width 28 height 28
click at [656, 415] on div "29" at bounding box center [657, 414] width 28 height 28
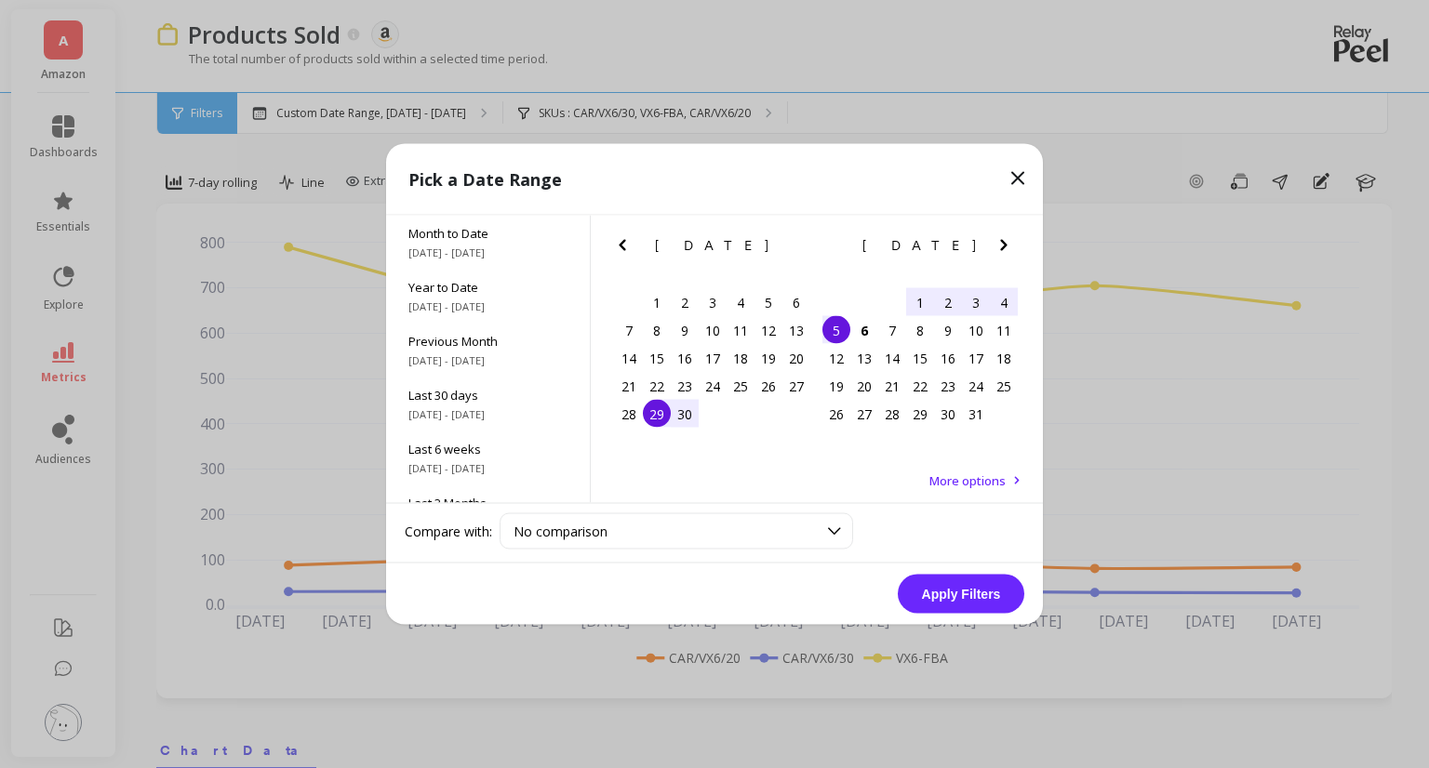
click at [836, 332] on div "5" at bounding box center [836, 330] width 28 height 28
click at [971, 585] on button "Apply Filters" at bounding box center [961, 594] width 127 height 39
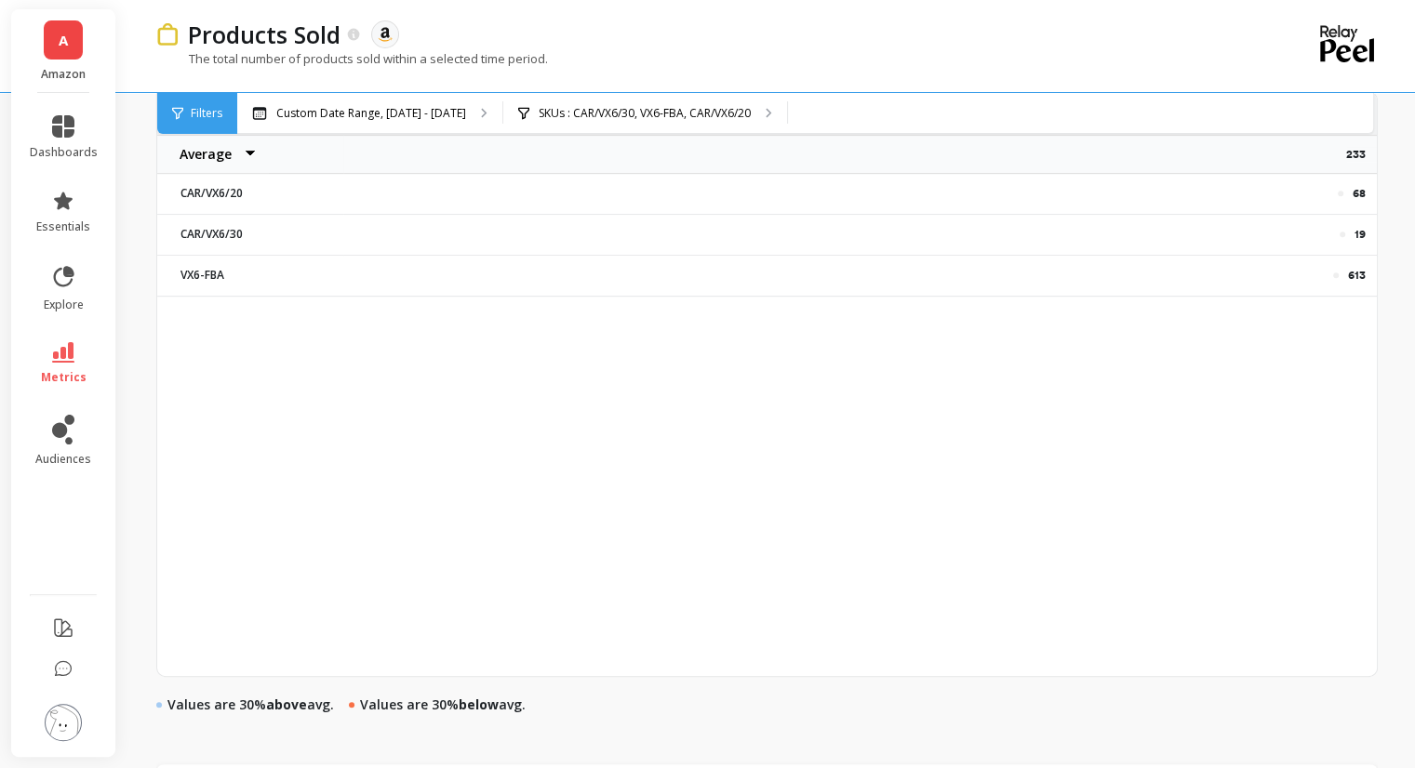
scroll to position [744, 0]
click at [1356, 274] on p "613" at bounding box center [1357, 272] width 18 height 15
copy p "613"
click at [1360, 193] on p "68" at bounding box center [1358, 190] width 13 height 15
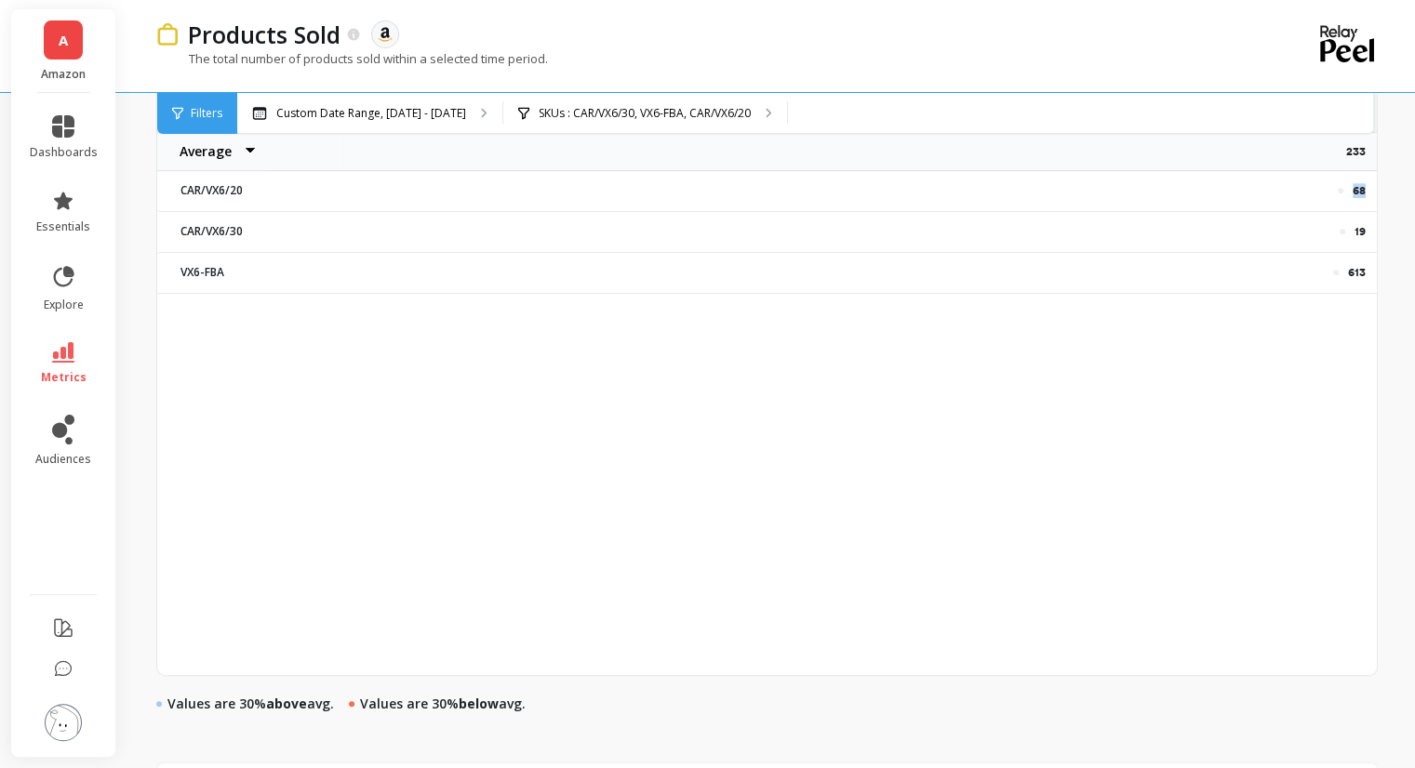
click at [1360, 193] on p "68" at bounding box center [1358, 190] width 13 height 15
copy p "68"
click at [1354, 229] on p "19" at bounding box center [1359, 231] width 11 height 15
click at [1354, 228] on p "19" at bounding box center [1359, 231] width 11 height 15
copy p "19"
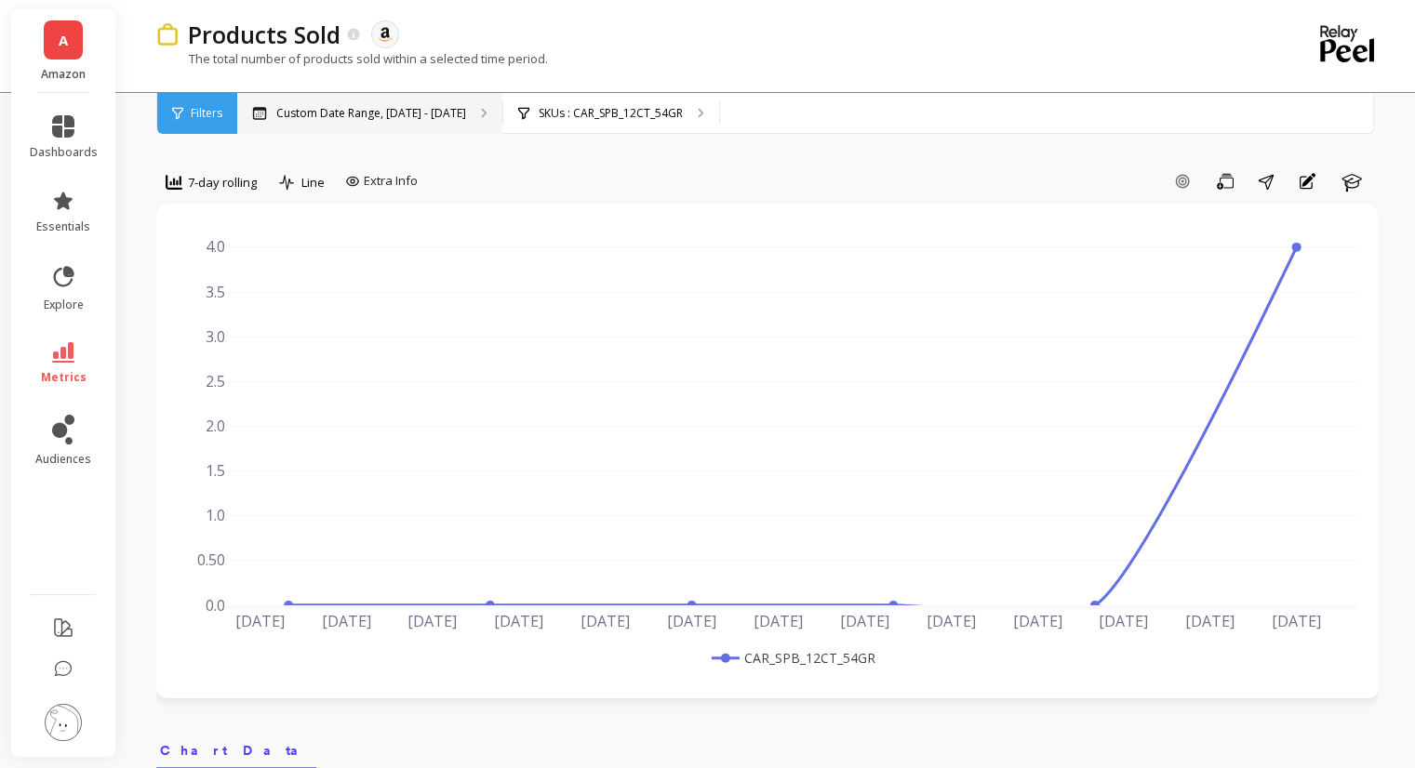
click at [376, 113] on p "Custom Date Range, [DATE] - [DATE]" at bounding box center [371, 113] width 190 height 15
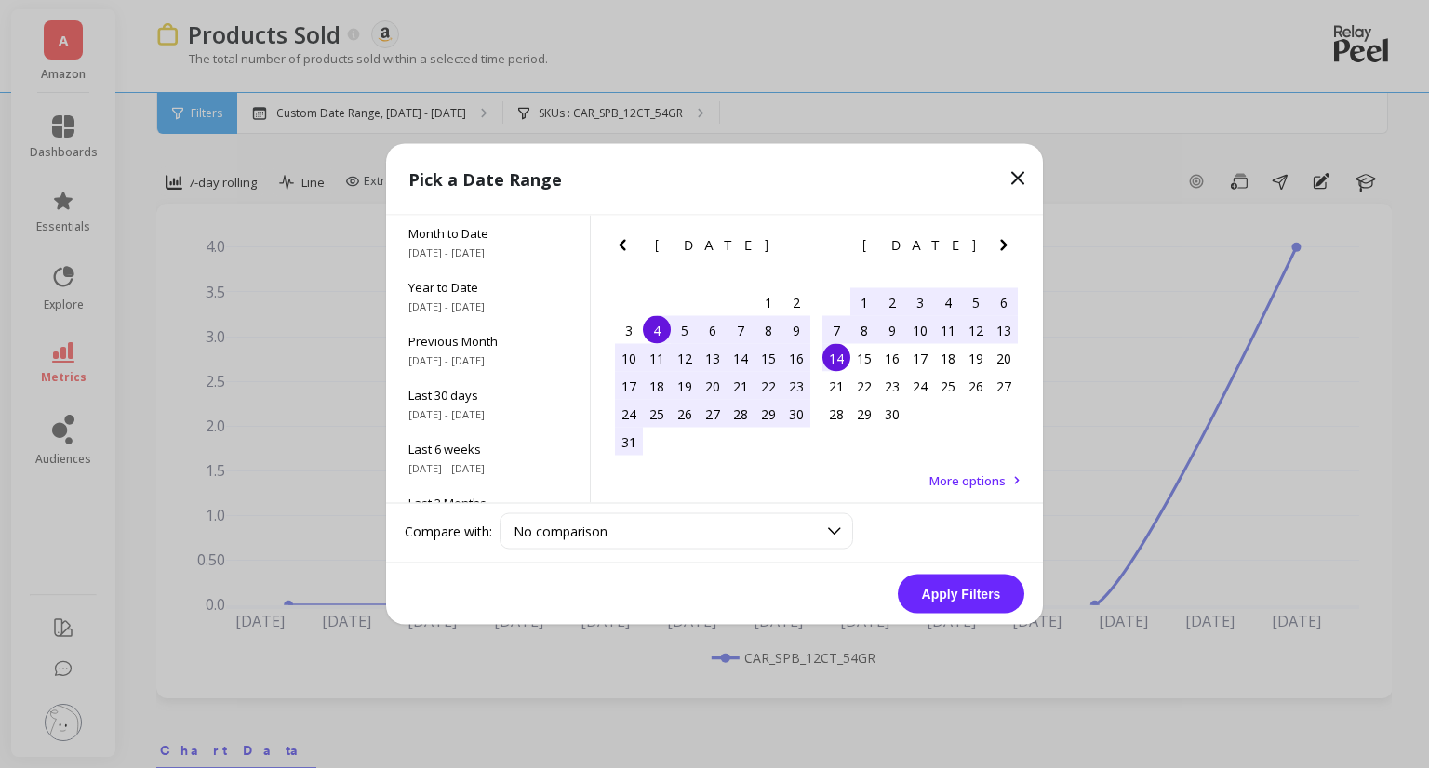
click at [1007, 249] on icon "Next Month" at bounding box center [1004, 245] width 22 height 22
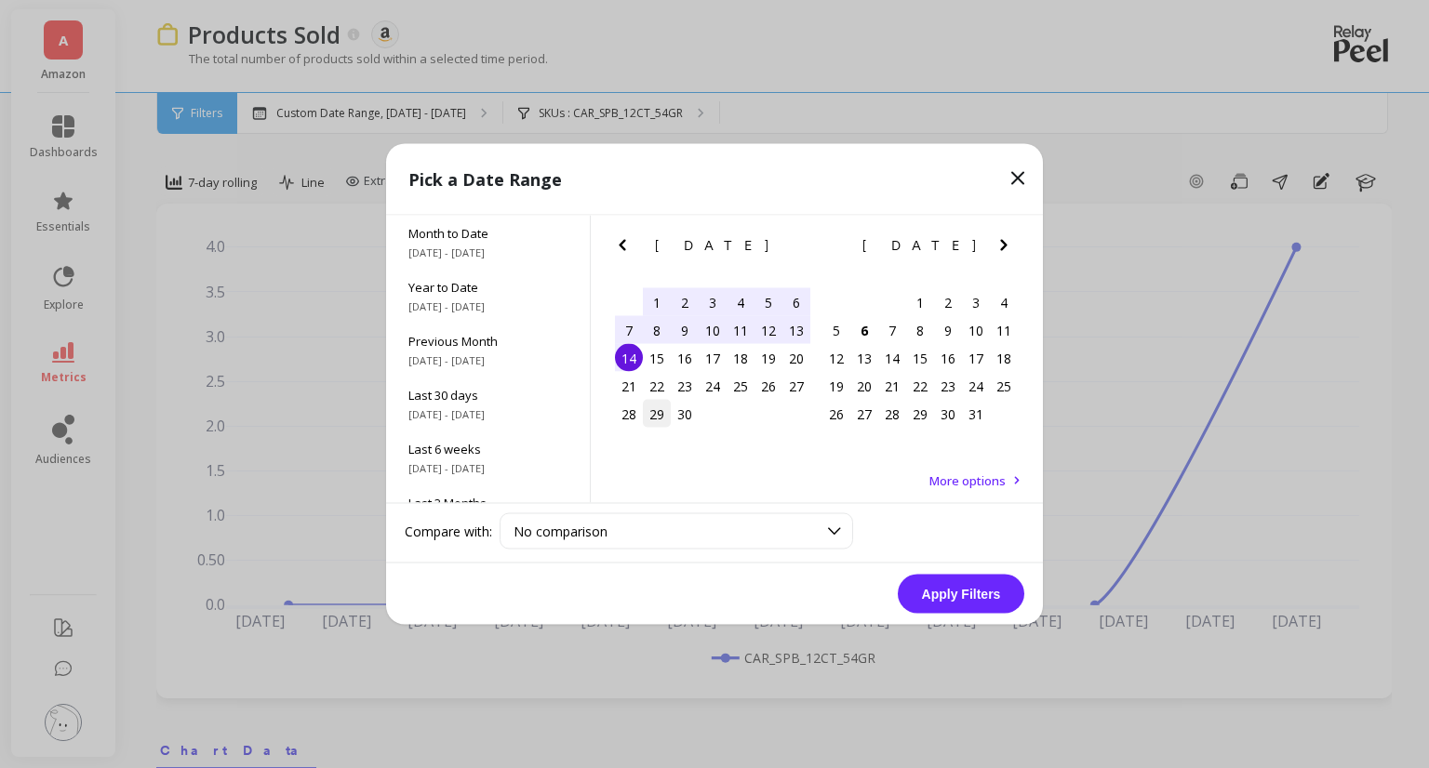
click at [654, 422] on div "29" at bounding box center [657, 414] width 28 height 28
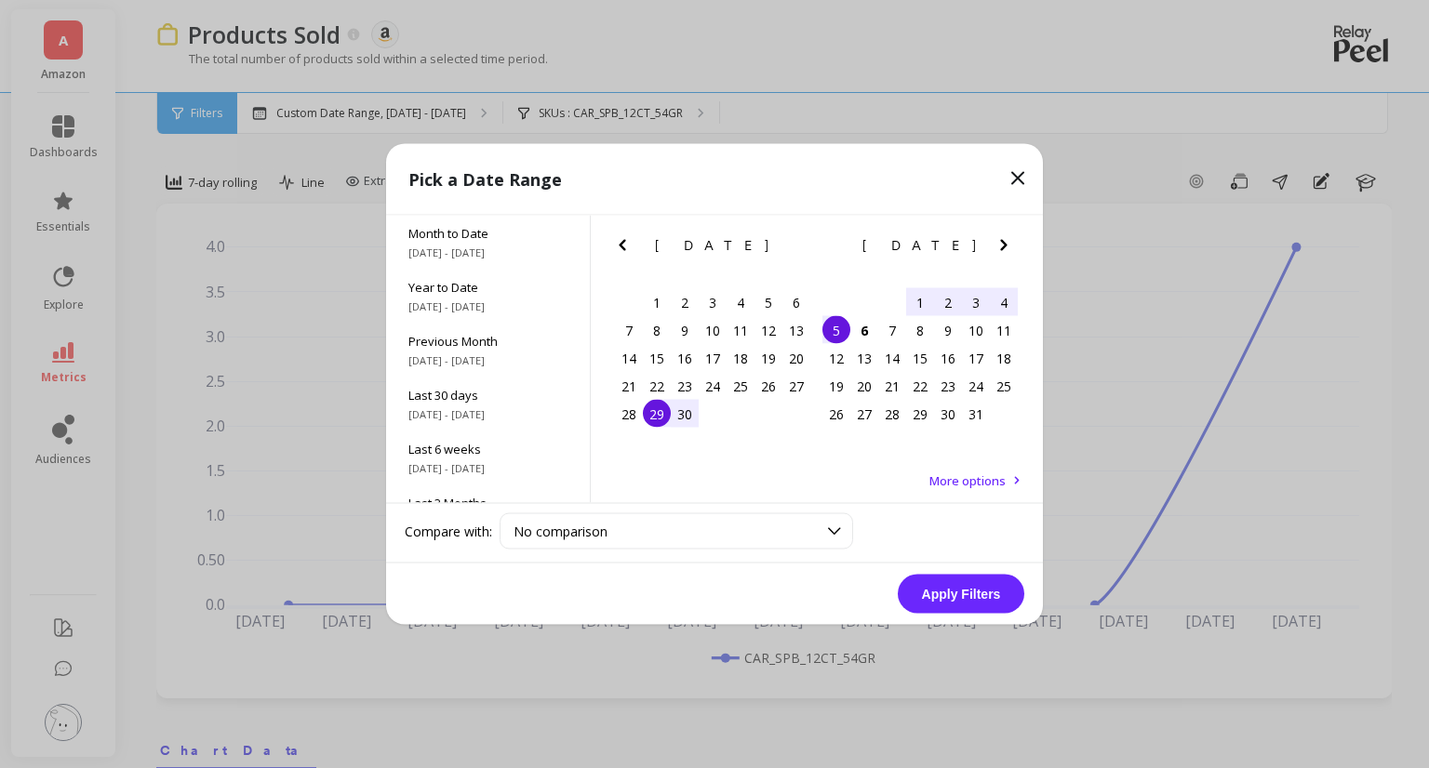
click at [831, 323] on div "5" at bounding box center [836, 330] width 28 height 28
click at [948, 589] on button "Apply Filters" at bounding box center [961, 594] width 127 height 39
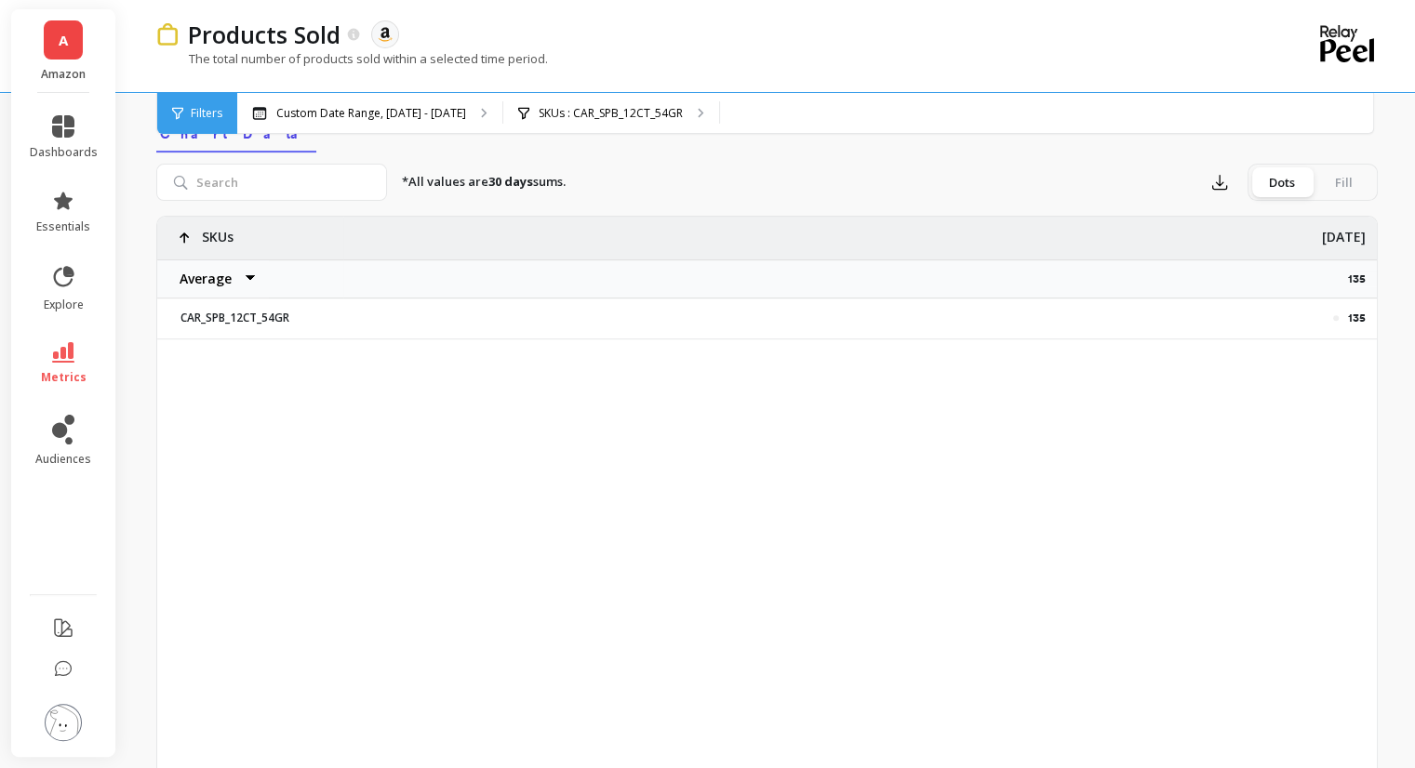
scroll to position [651, 0]
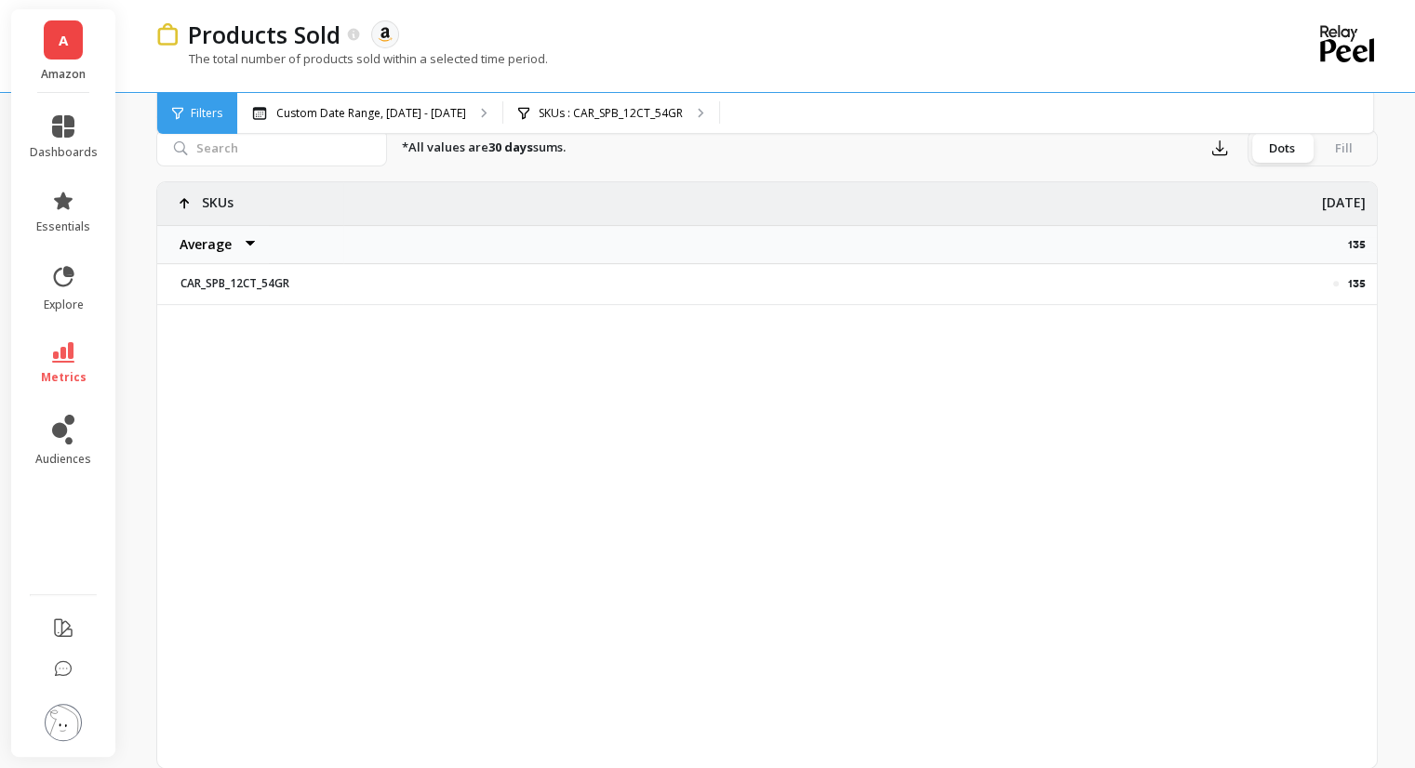
click at [1361, 291] on div "135" at bounding box center [859, 283] width 1033 height 39
click at [1361, 290] on div "135" at bounding box center [859, 283] width 1033 height 39
copy p "135"
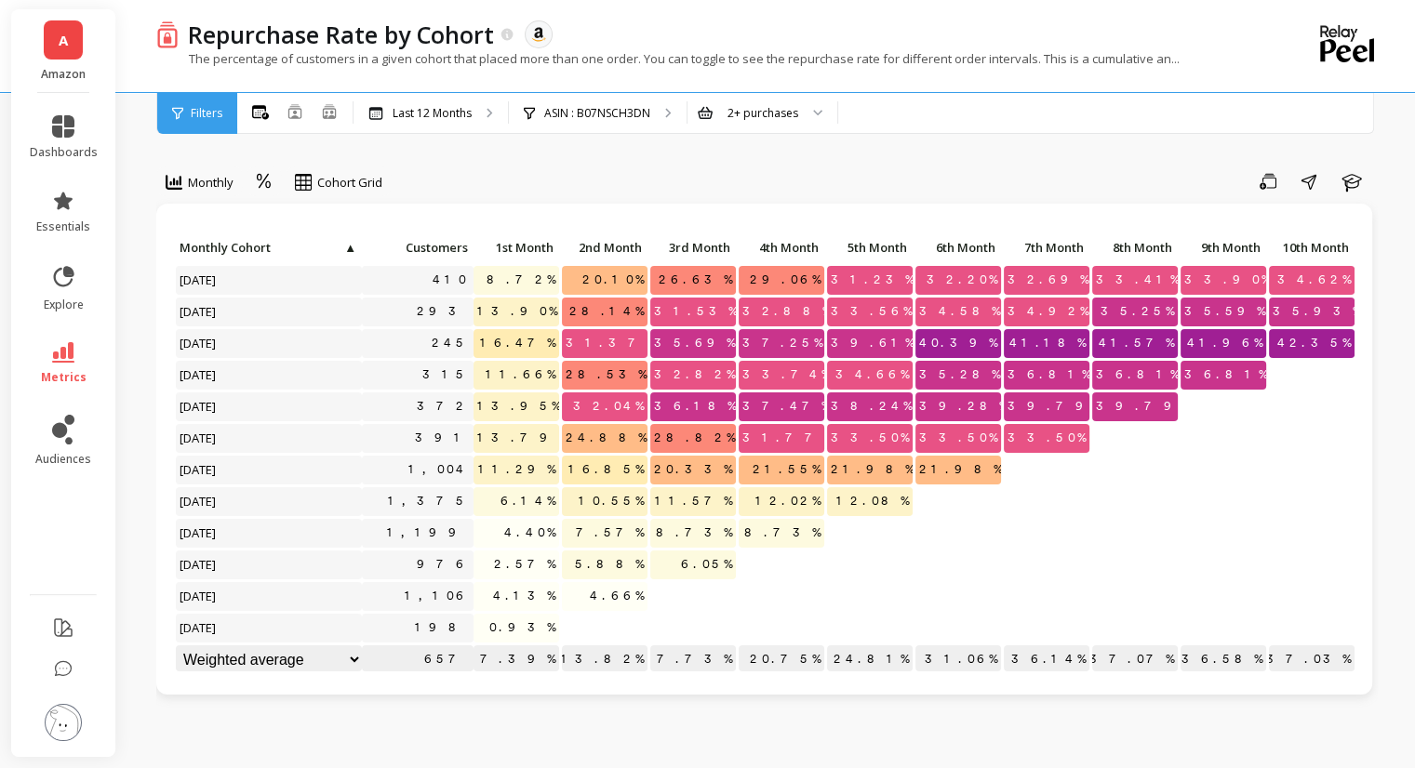
click at [0, 497] on div "A Amazon dashboards essentials explore metrics audiences Repurchase Rate by Coh…" at bounding box center [707, 759] width 1415 height 1518
copy p "31.06%"
copy p "31.06"
drag, startPoint x: 956, startPoint y: 642, endPoint x: 989, endPoint y: 645, distance: 32.7
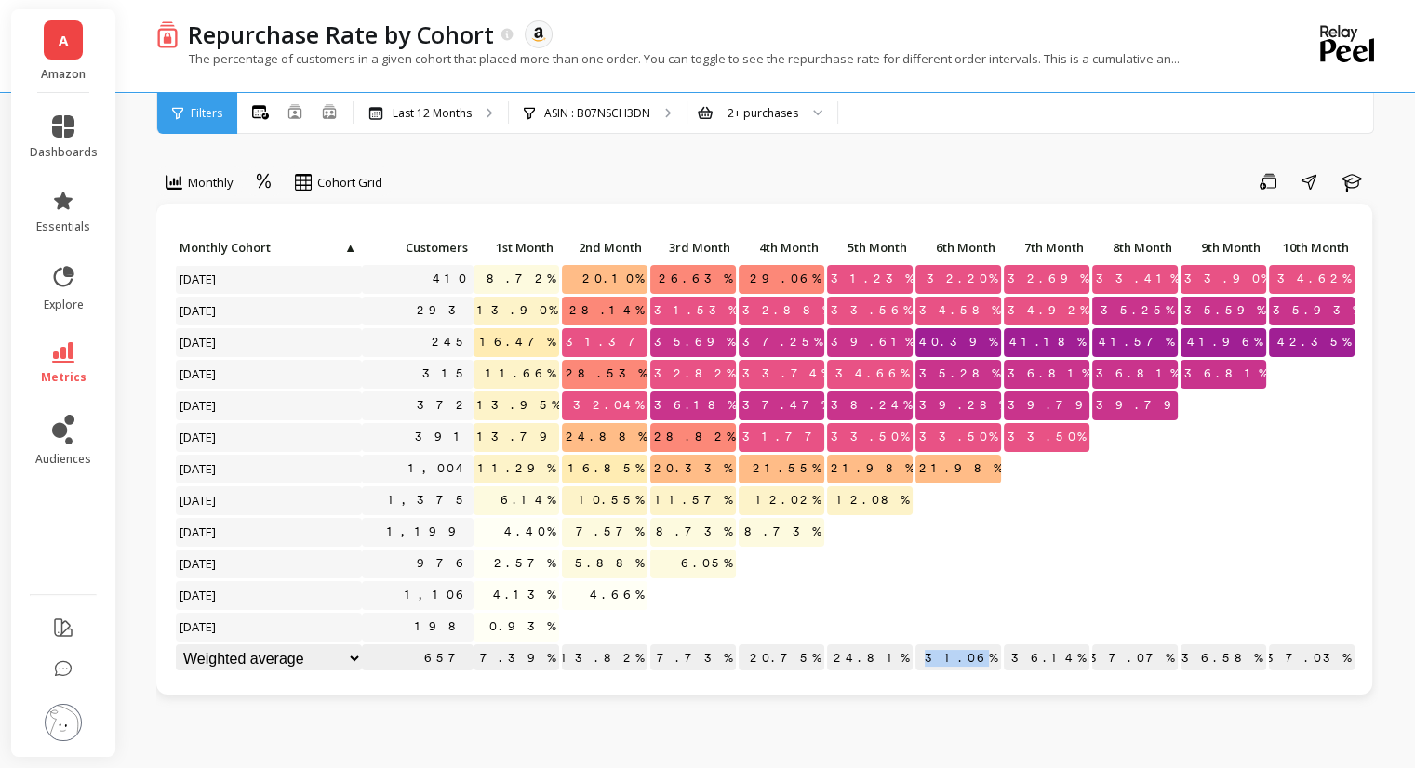
click at [989, 645] on p "31.06%" at bounding box center [958, 659] width 86 height 28
click at [594, 123] on div "ASIN : B07NSCH3DN" at bounding box center [598, 113] width 178 height 41
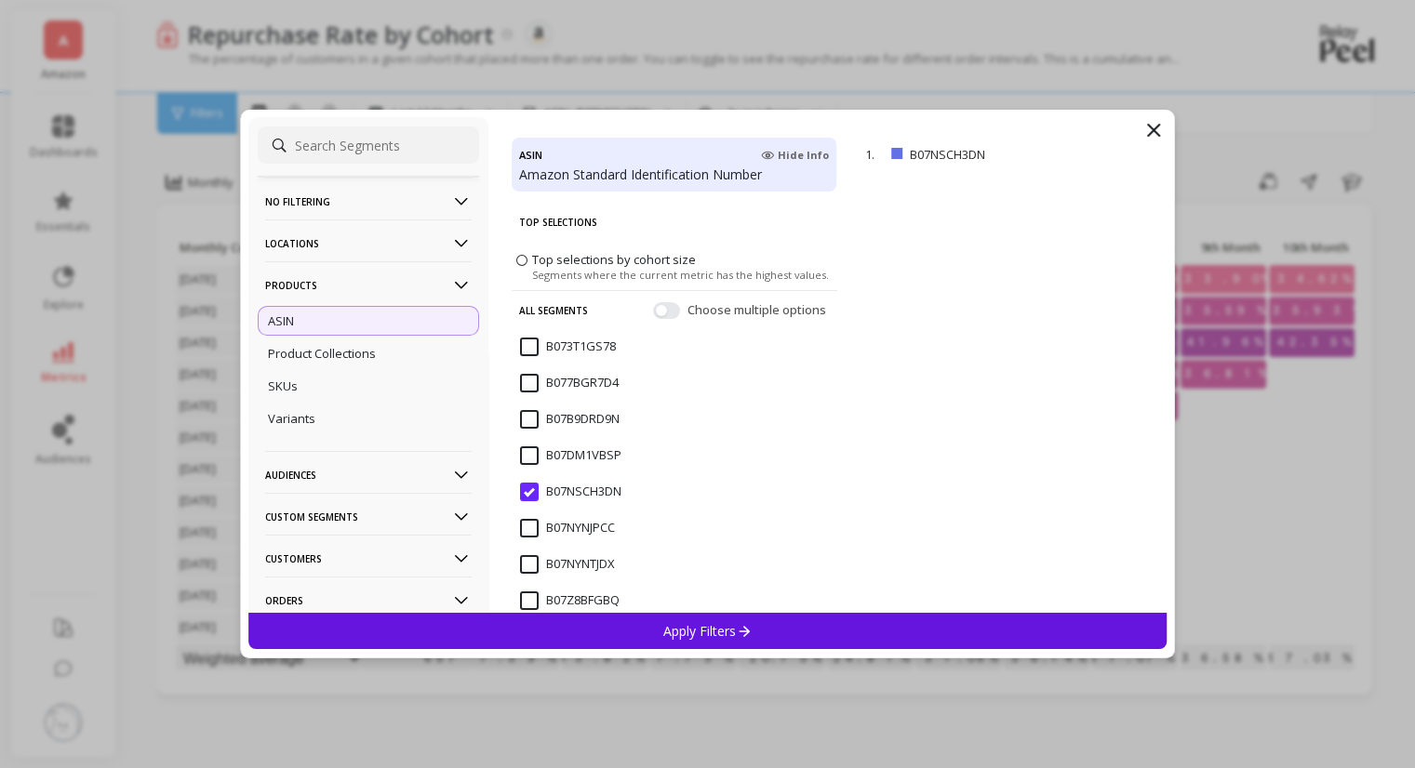
click at [528, 491] on input "B07NSCH3DN" at bounding box center [570, 492] width 101 height 19
click at [526, 529] on input "B07NYNJPCC" at bounding box center [567, 528] width 95 height 19
click at [720, 633] on p "Apply Filters" at bounding box center [707, 631] width 88 height 18
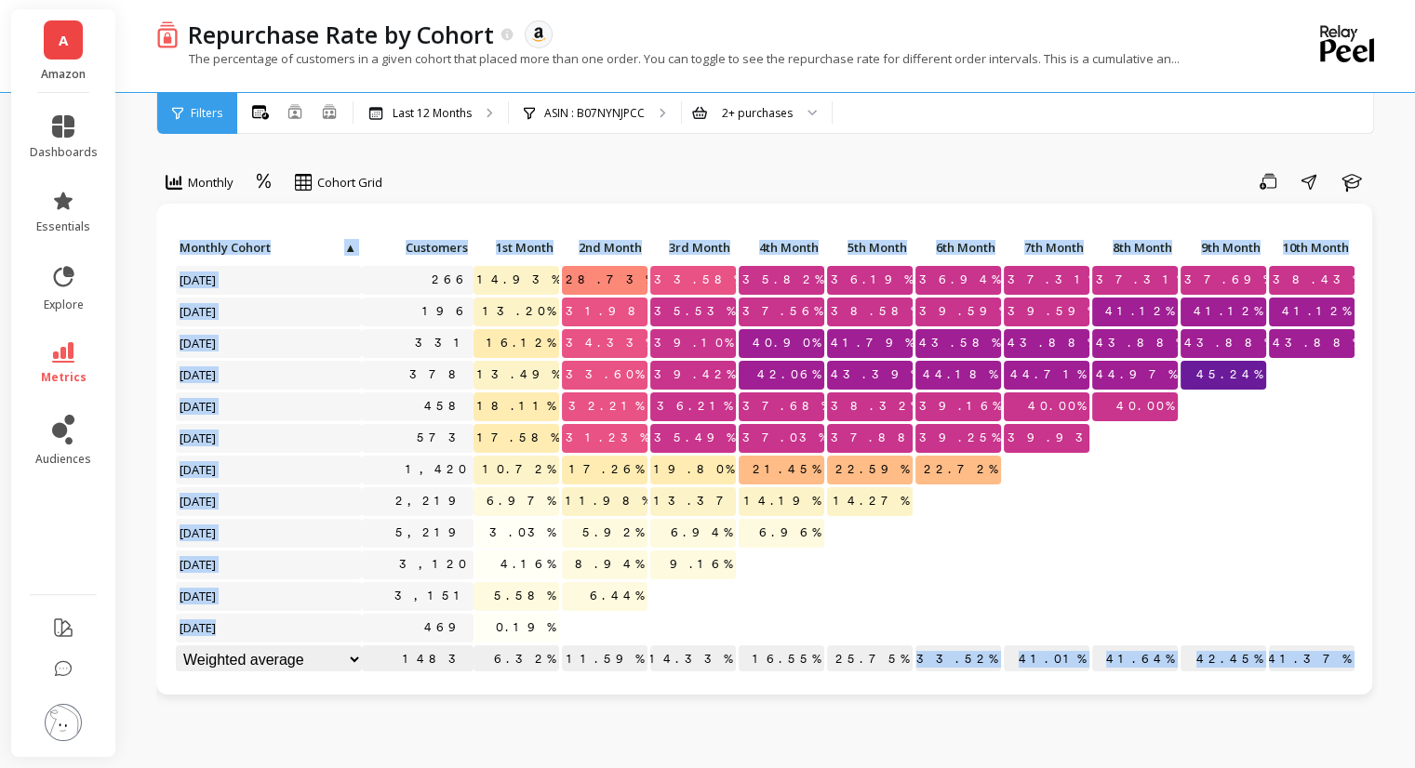
scroll to position [15, 0]
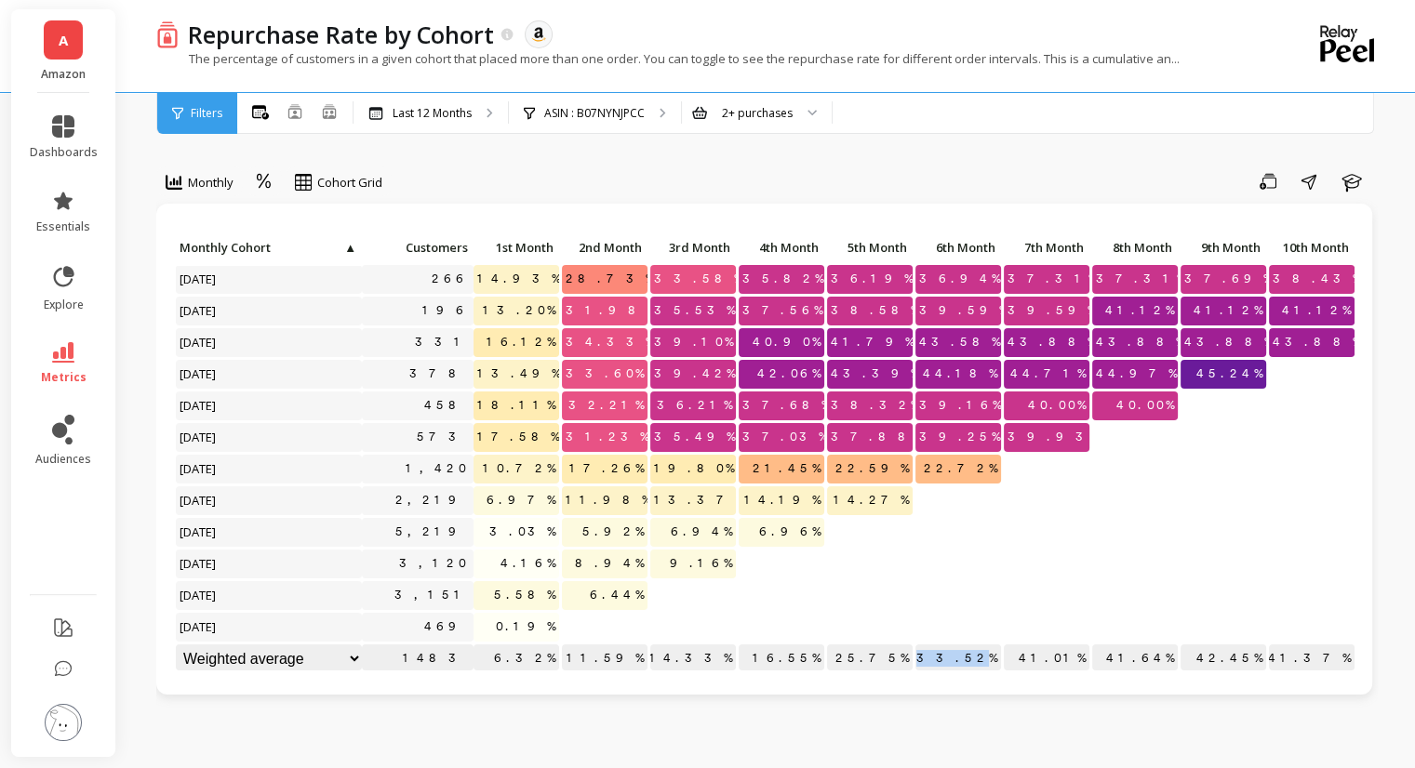
copy p "33.52"
drag, startPoint x: 948, startPoint y: 655, endPoint x: 987, endPoint y: 646, distance: 40.0
click at [987, 646] on p "33.52%" at bounding box center [958, 659] width 86 height 28
click at [584, 106] on p "ASIN : B07NYNJPCC" at bounding box center [594, 113] width 100 height 15
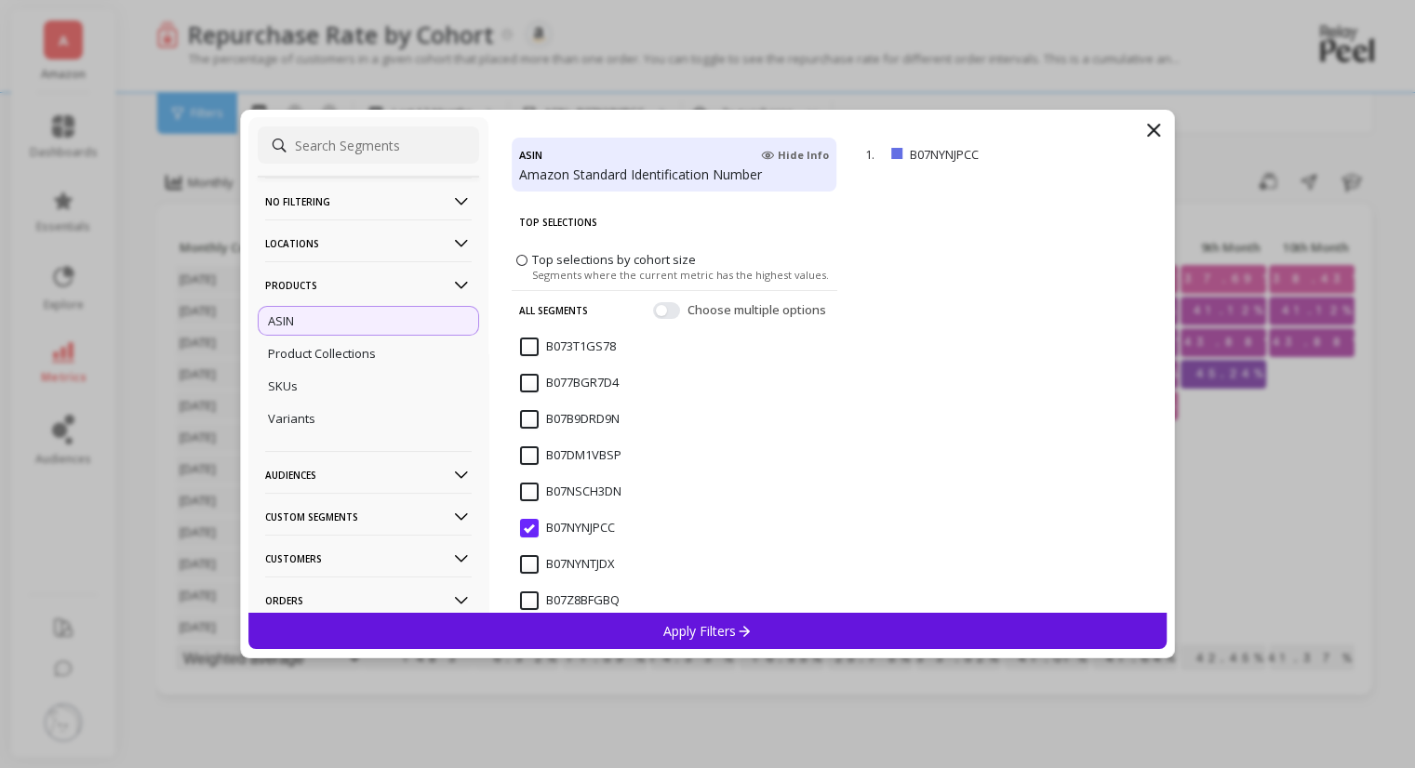
scroll to position [229, 0]
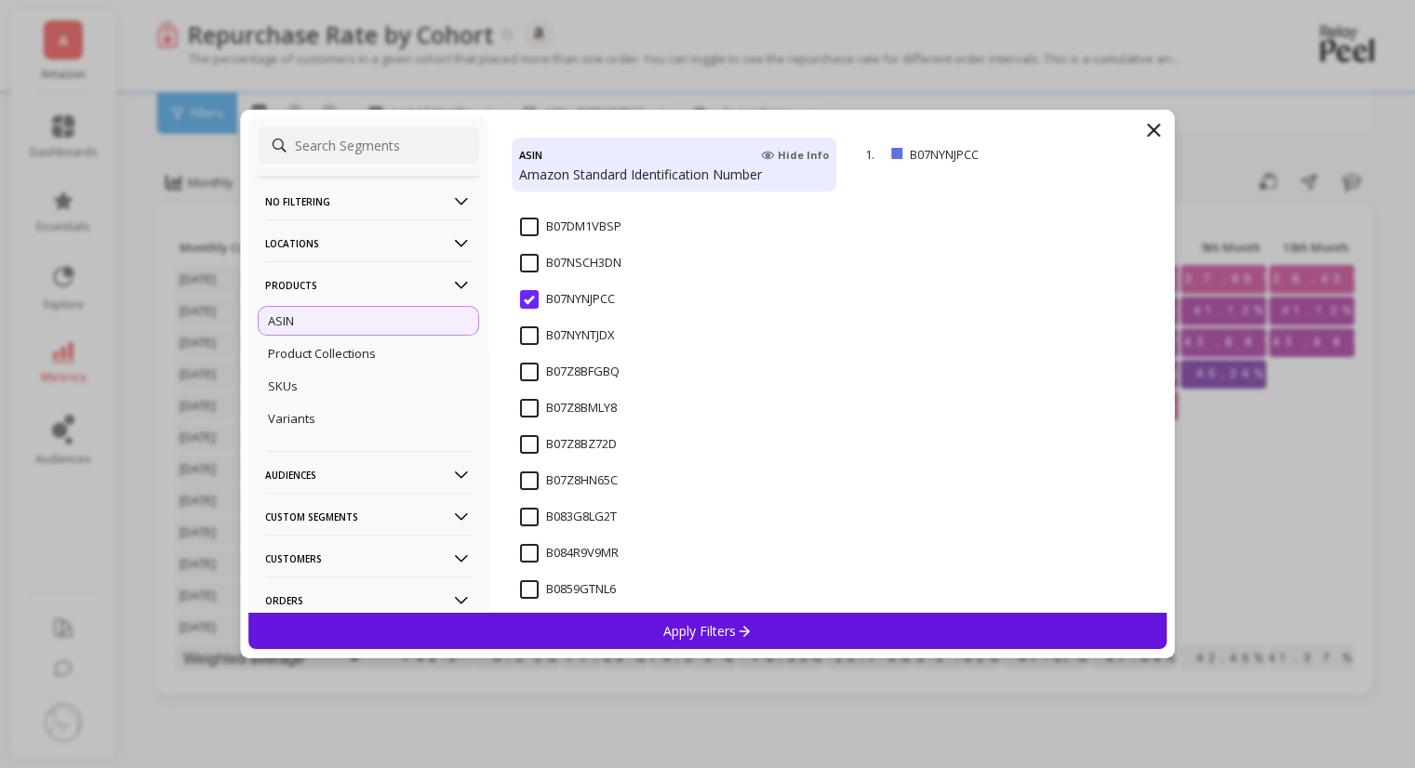
click at [525, 410] on input "B07Z8BMLY8" at bounding box center [568, 408] width 97 height 19
click at [534, 302] on input "B07NYNJPCC" at bounding box center [567, 299] width 95 height 19
click at [528, 403] on input "B07Z8BMLY8" at bounding box center [568, 408] width 97 height 19
click at [711, 633] on p "Apply Filters" at bounding box center [707, 631] width 88 height 18
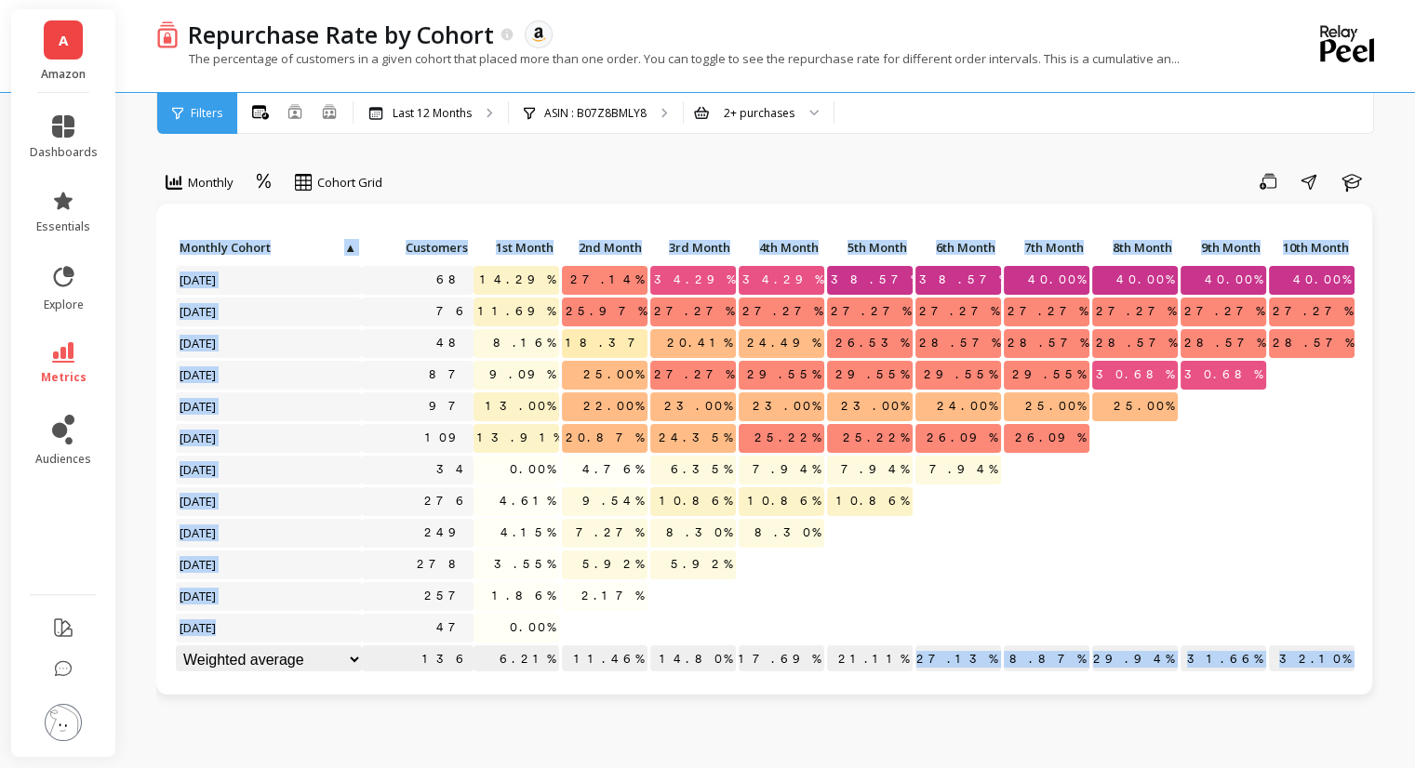
scroll to position [15, 0]
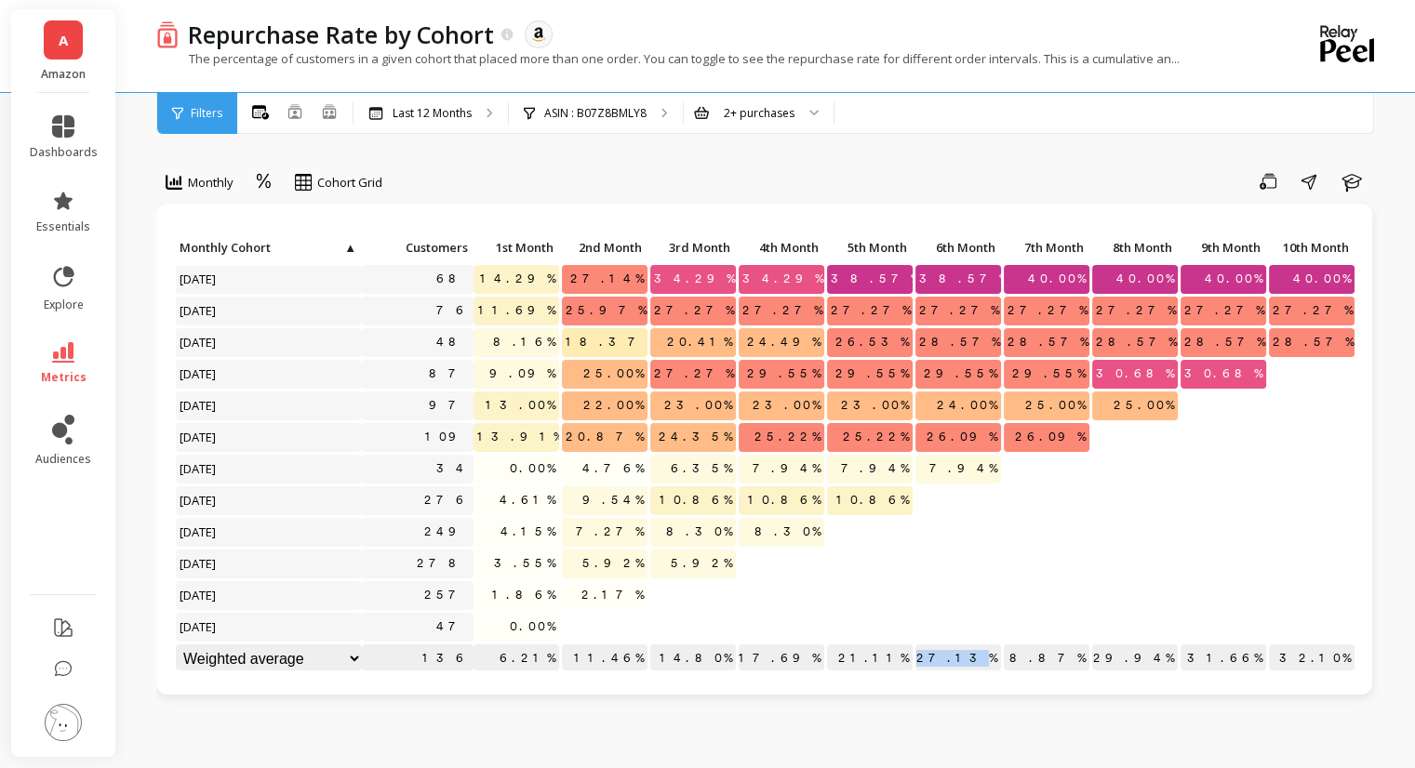
drag, startPoint x: 955, startPoint y: 659, endPoint x: 989, endPoint y: 643, distance: 37.0
click at [989, 645] on p "27.13%" at bounding box center [958, 659] width 86 height 28
copy p "27.13"
click at [595, 113] on p "ASIN : B07Z8BMLY8" at bounding box center [595, 113] width 102 height 15
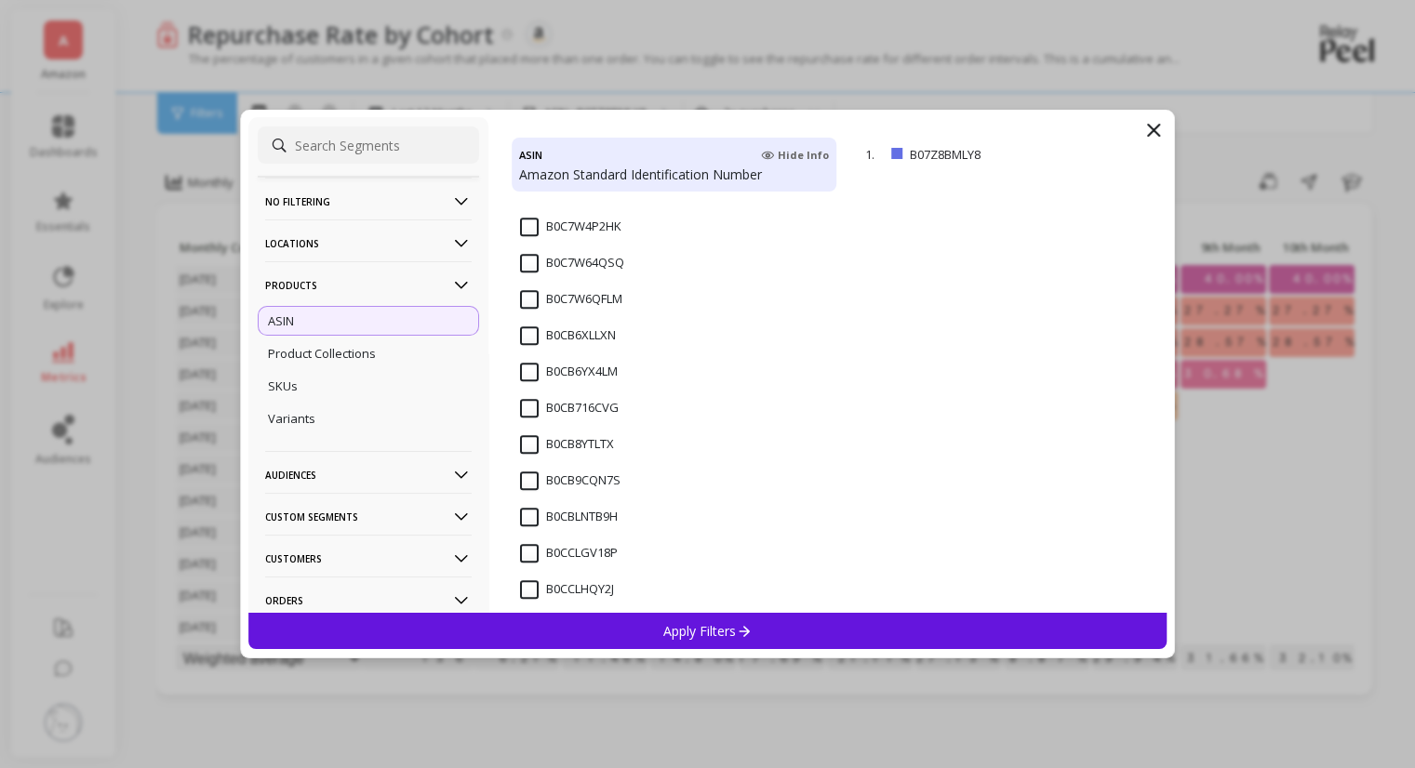
scroll to position [1985, 0]
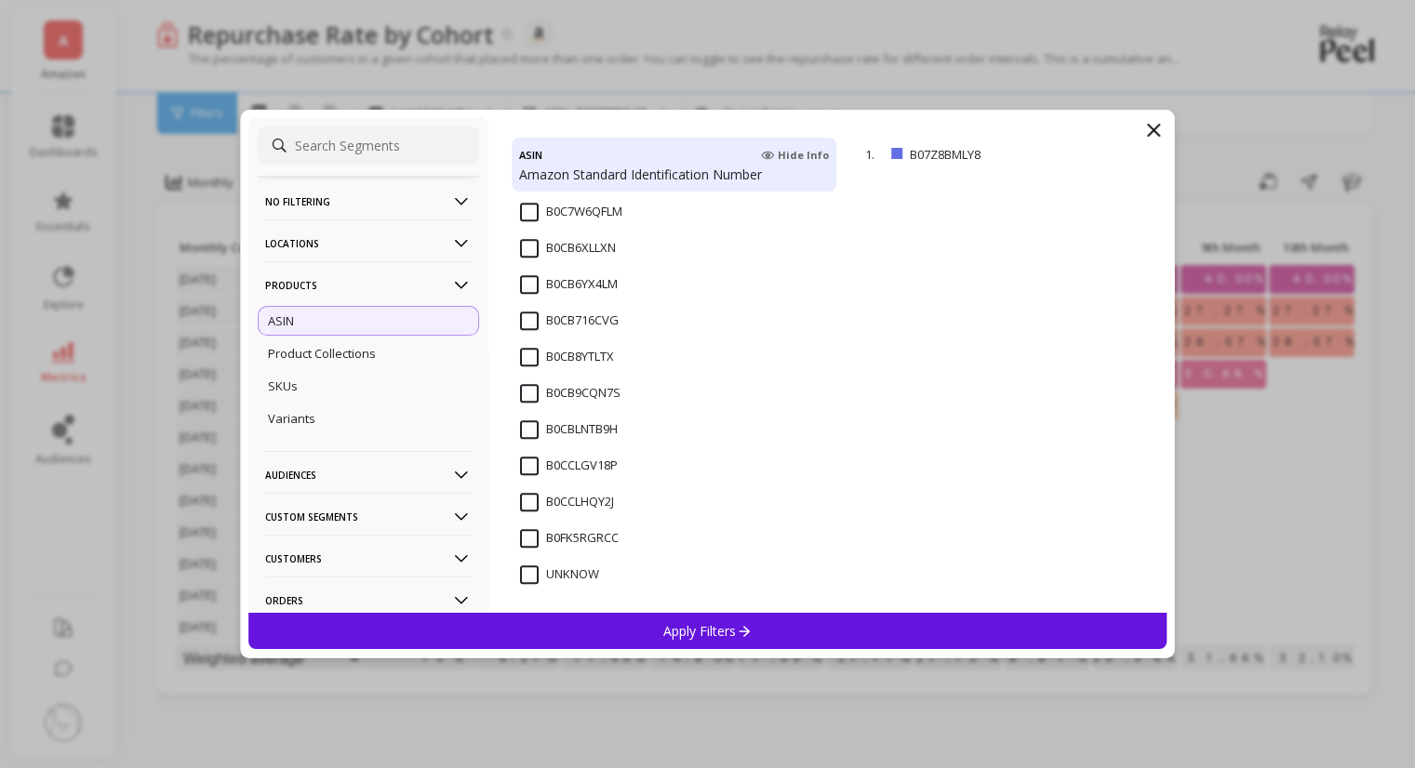
click at [532, 540] on input "B0FK5RGRCC" at bounding box center [569, 538] width 99 height 19
click at [860, 632] on div "Apply Filters" at bounding box center [707, 631] width 919 height 36
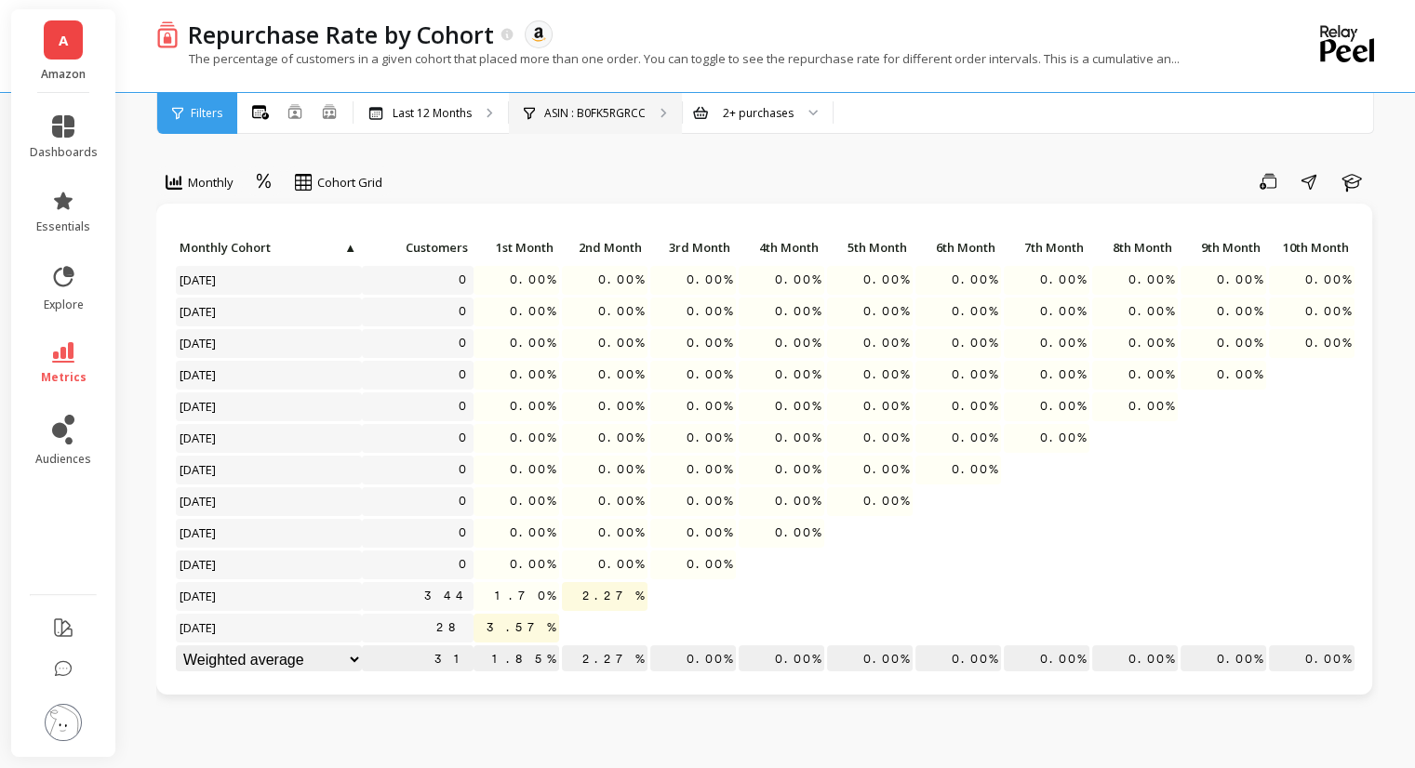
click at [598, 106] on p "ASIN : B0FK5RGRCC" at bounding box center [594, 113] width 101 height 15
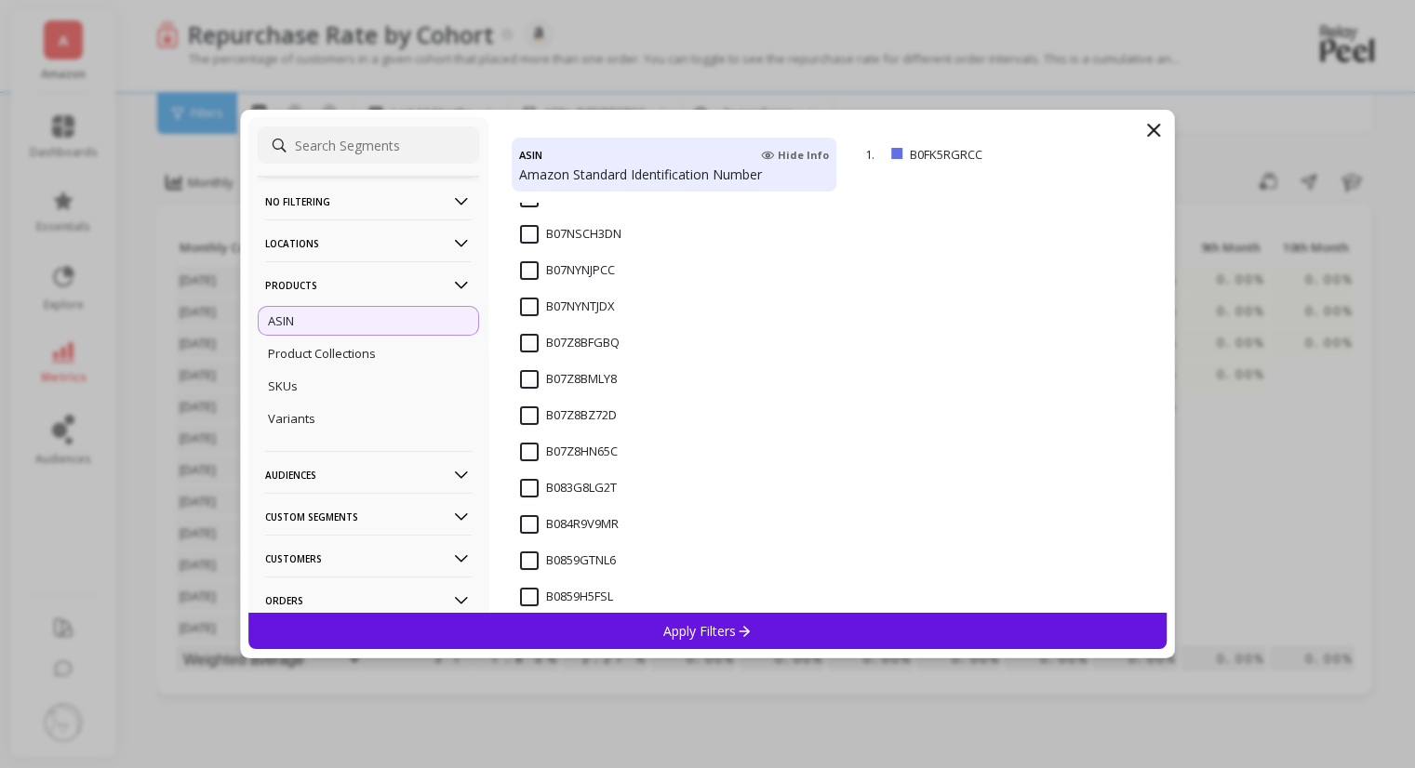
scroll to position [279, 0]
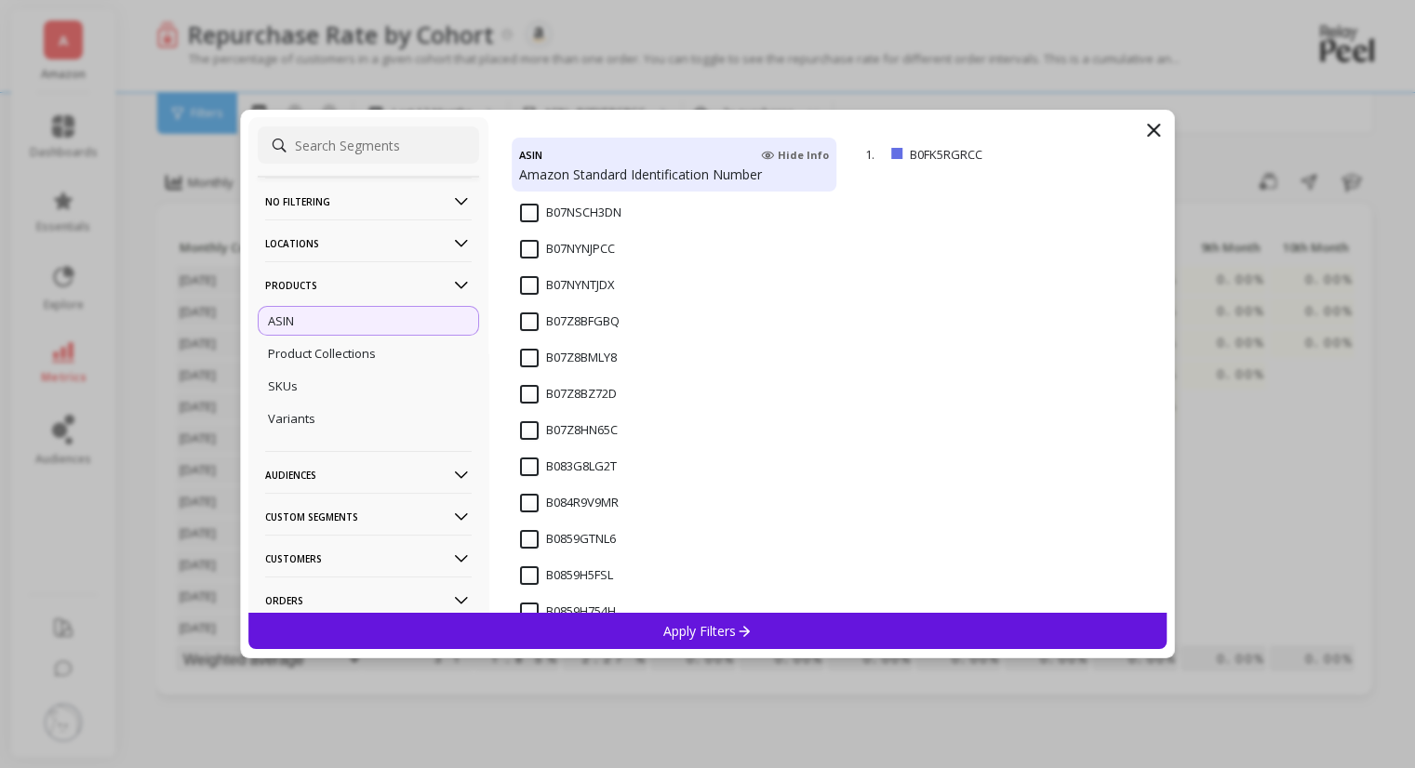
click at [532, 537] on input "B0859GTNL6" at bounding box center [568, 539] width 96 height 19
click at [624, 622] on div "Apply Filters" at bounding box center [707, 631] width 919 height 36
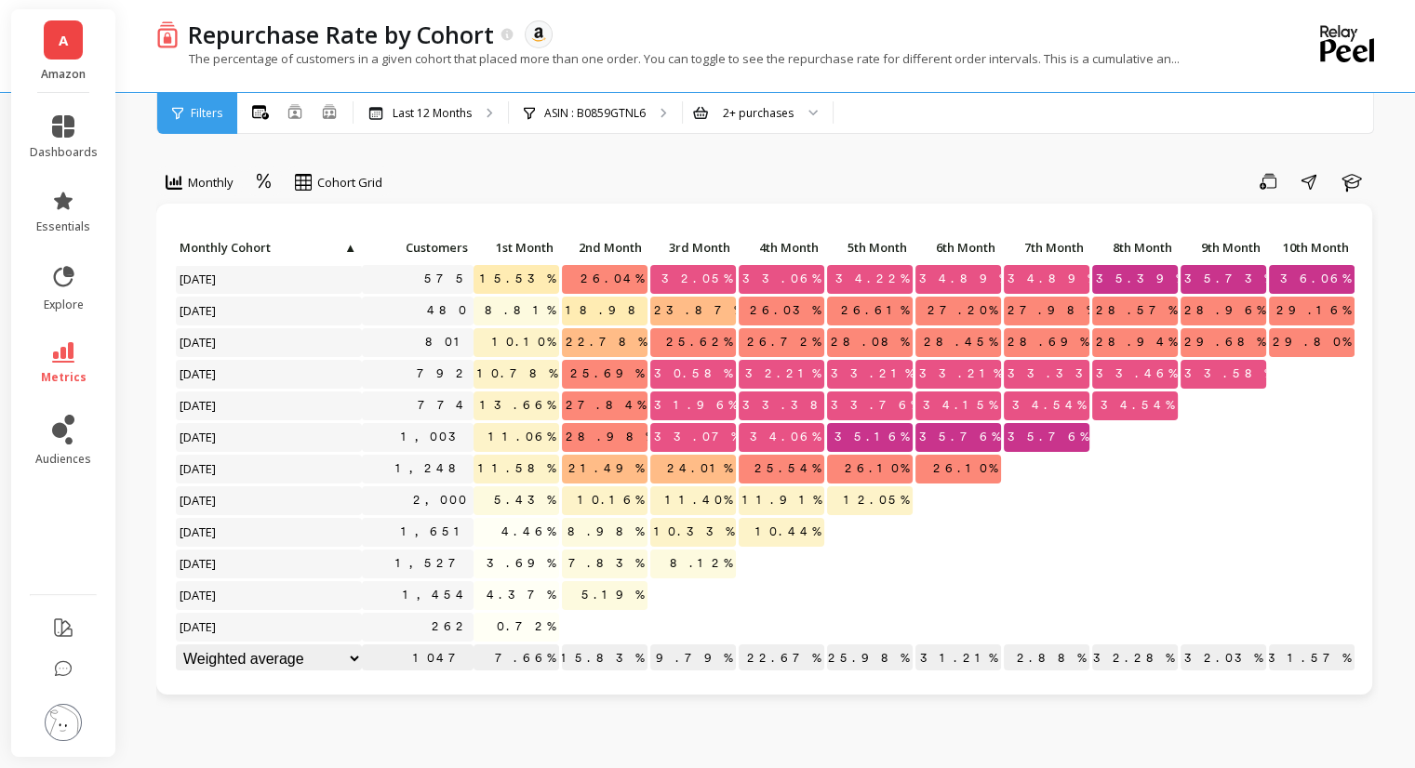
scroll to position [15, 0]
copy p "31.21"
drag, startPoint x: 958, startPoint y: 643, endPoint x: 986, endPoint y: 645, distance: 28.0
click at [986, 645] on p "31.21%" at bounding box center [958, 659] width 86 height 28
